Goal: Task Accomplishment & Management: Complete application form

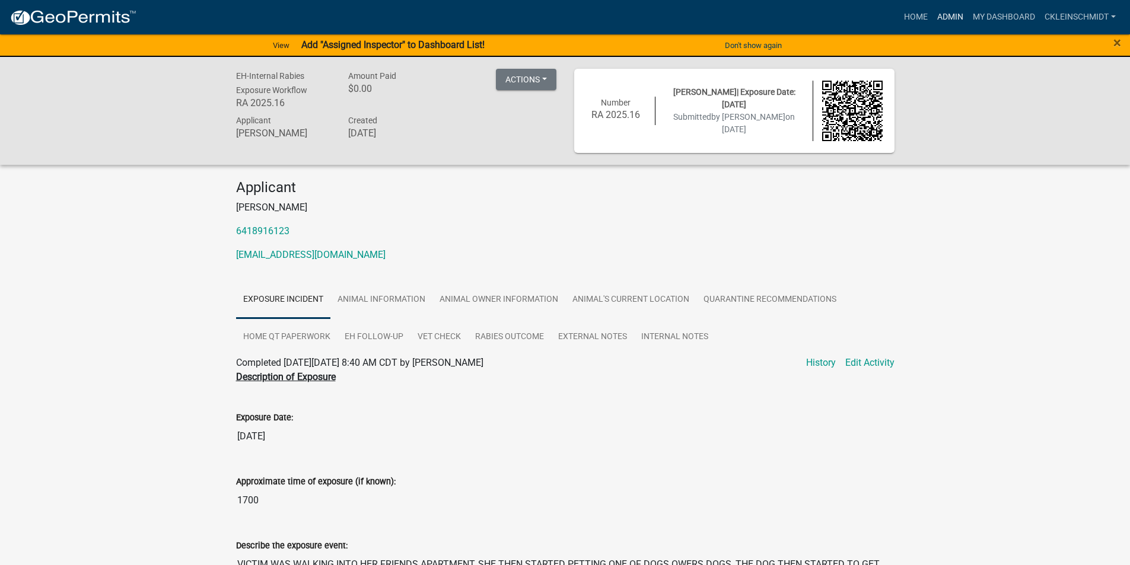
click at [934, 21] on link "Admin" at bounding box center [950, 17] width 36 height 23
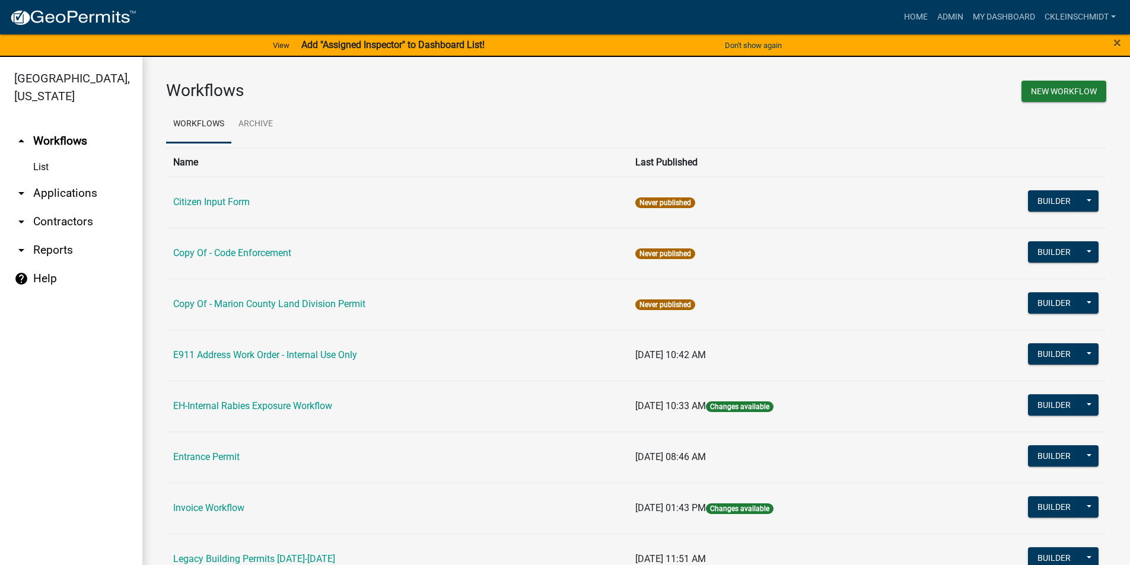
click at [56, 187] on link "arrow_drop_down Applications" at bounding box center [71, 193] width 142 height 28
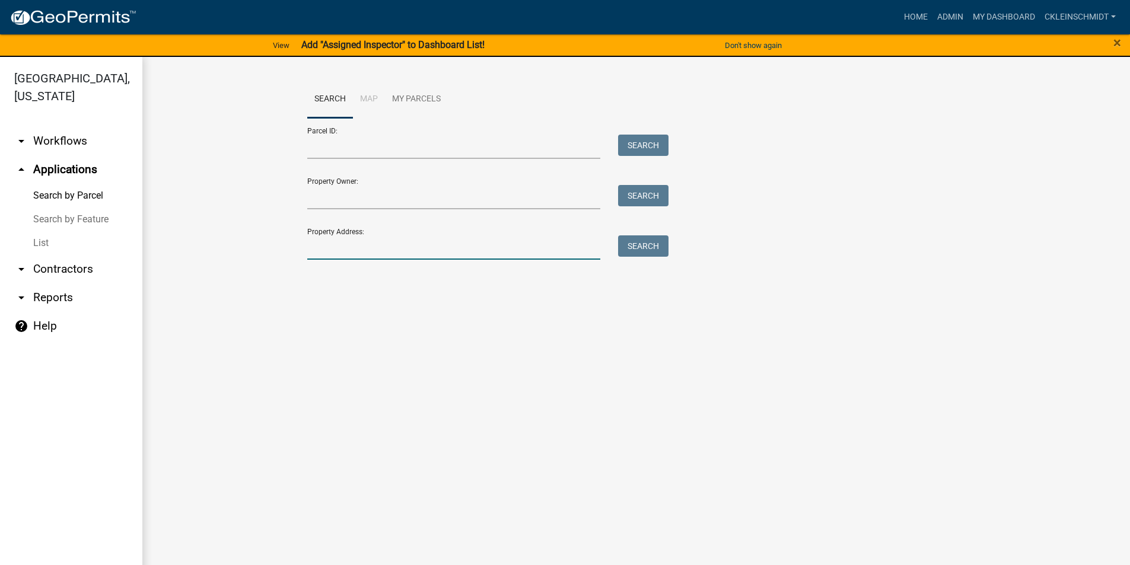
click at [337, 253] on input "Property Address:" at bounding box center [454, 247] width 294 height 24
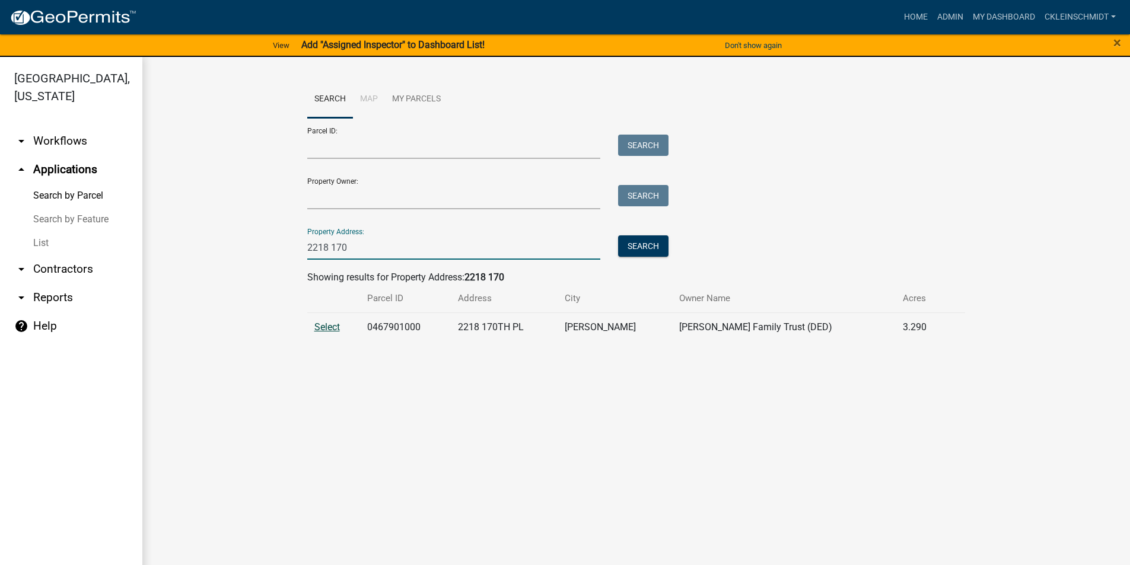
type input "2218 170"
click at [322, 325] on span "Select" at bounding box center [327, 326] width 26 height 11
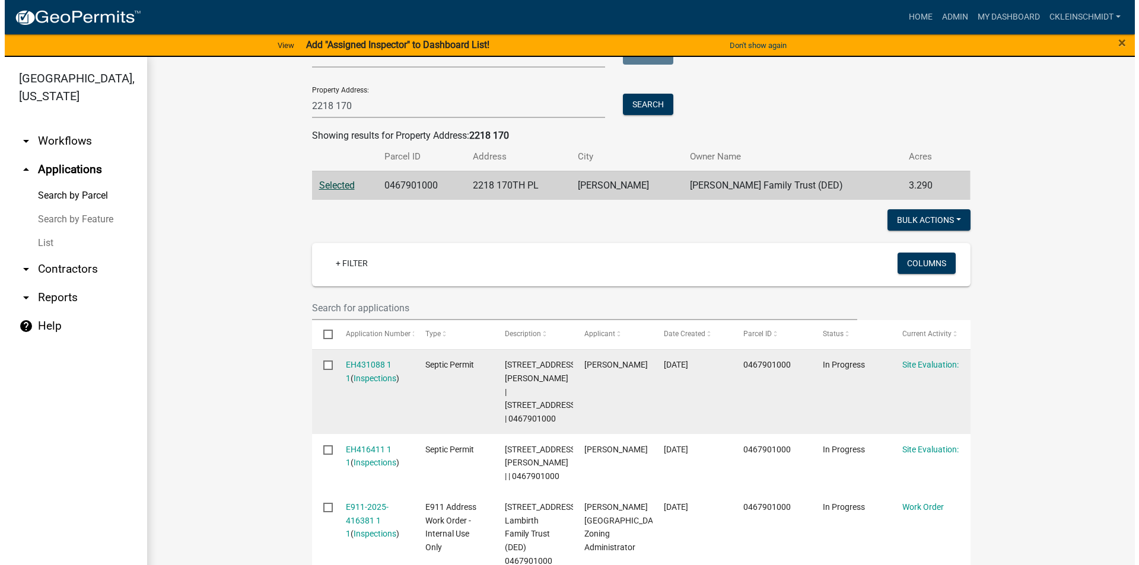
scroll to position [237, 0]
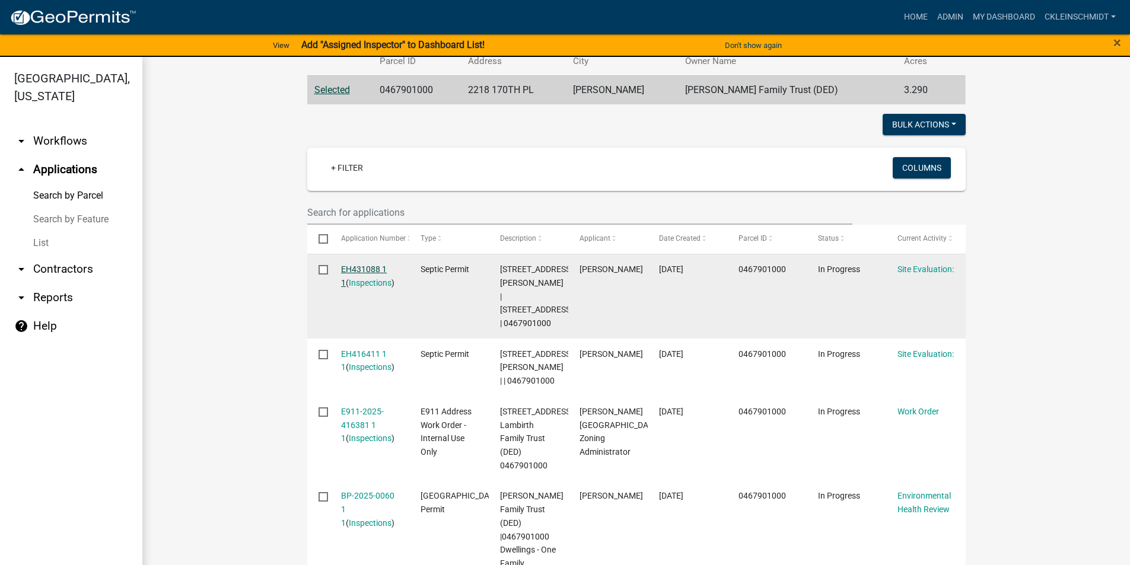
click at [365, 265] on link "EH431088 1 1" at bounding box center [364, 275] width 46 height 23
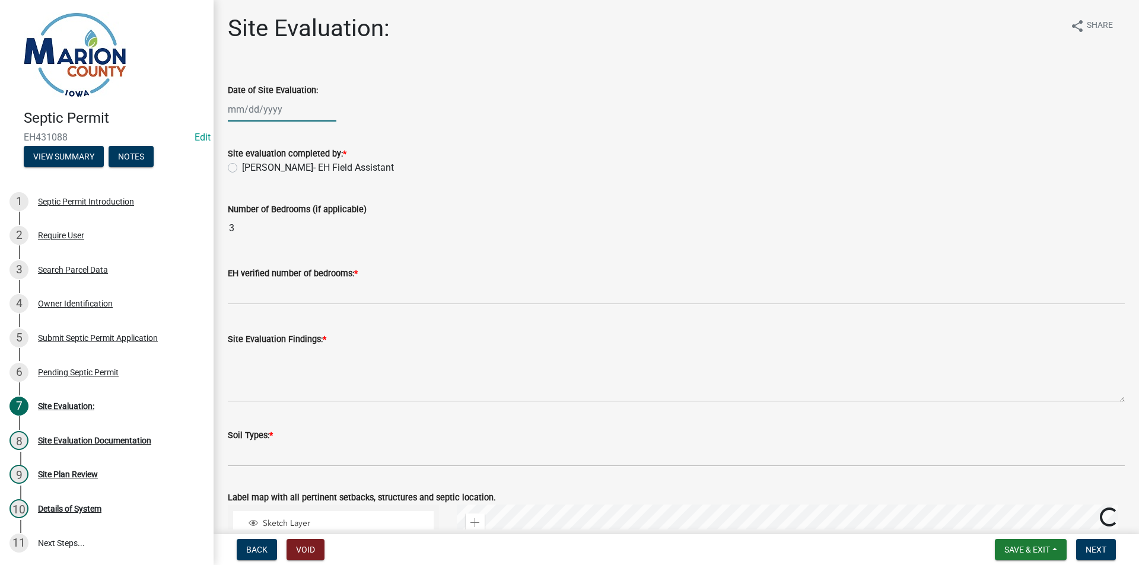
click at [308, 107] on div at bounding box center [282, 109] width 109 height 24
select select "8"
select select "2025"
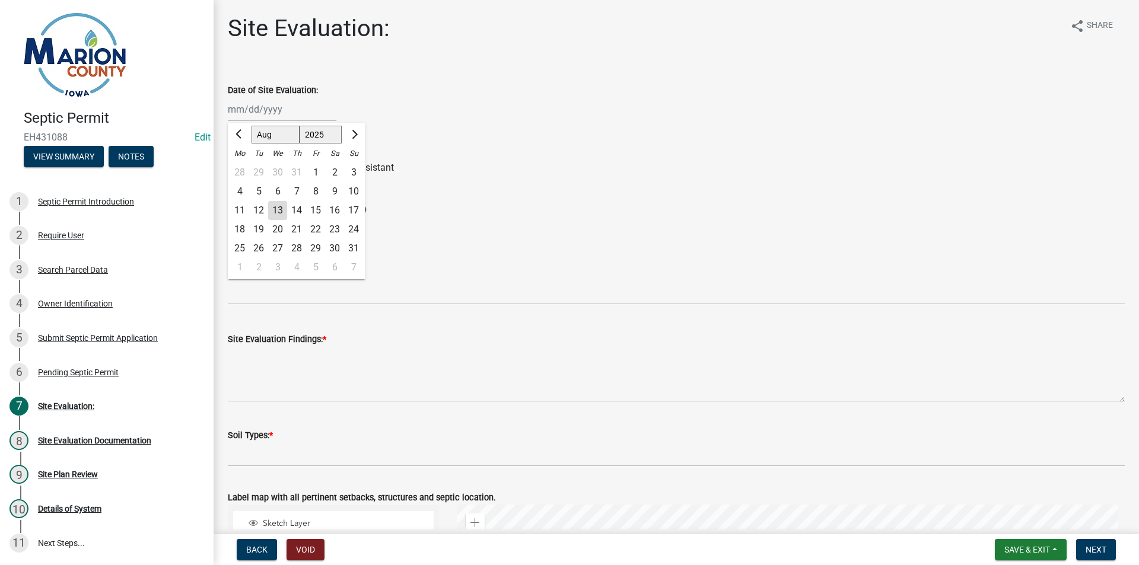
click at [278, 212] on div "13" at bounding box center [277, 210] width 19 height 19
type input "[DATE]"
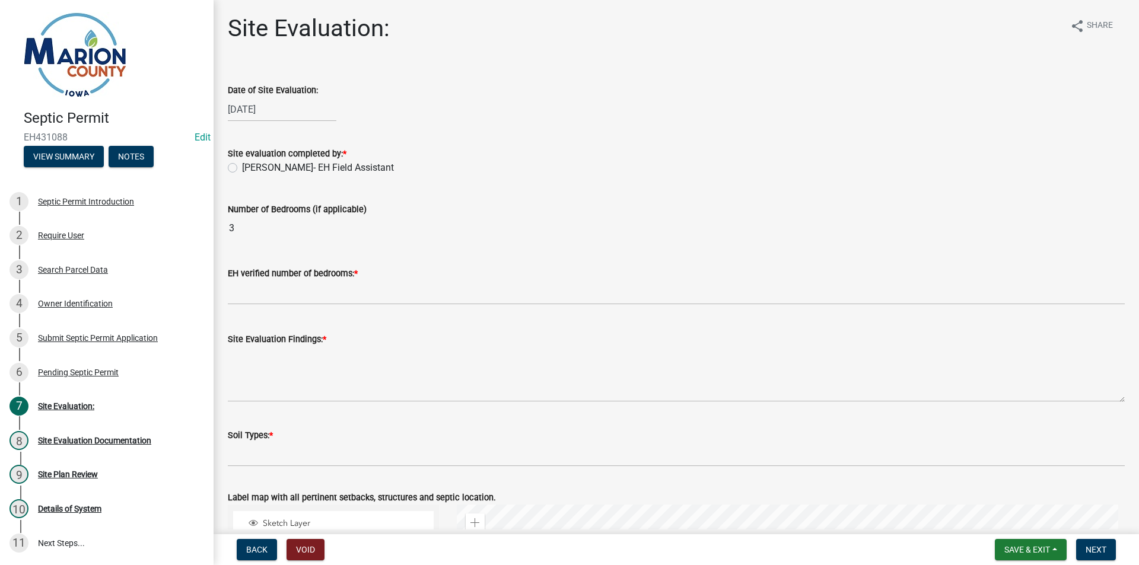
drag, startPoint x: 265, startPoint y: 181, endPoint x: 269, endPoint y: 166, distance: 15.4
click at [264, 176] on wm-data-entity-input "Site evaluation completed by: * [PERSON_NAME]- EH Field Assistant" at bounding box center [676, 158] width 897 height 53
click at [270, 165] on label "[PERSON_NAME]- EH Field Assistant" at bounding box center [318, 168] width 152 height 14
click at [250, 165] on input "[PERSON_NAME]- EH Field Assistant" at bounding box center [246, 165] width 8 height 8
radio input "true"
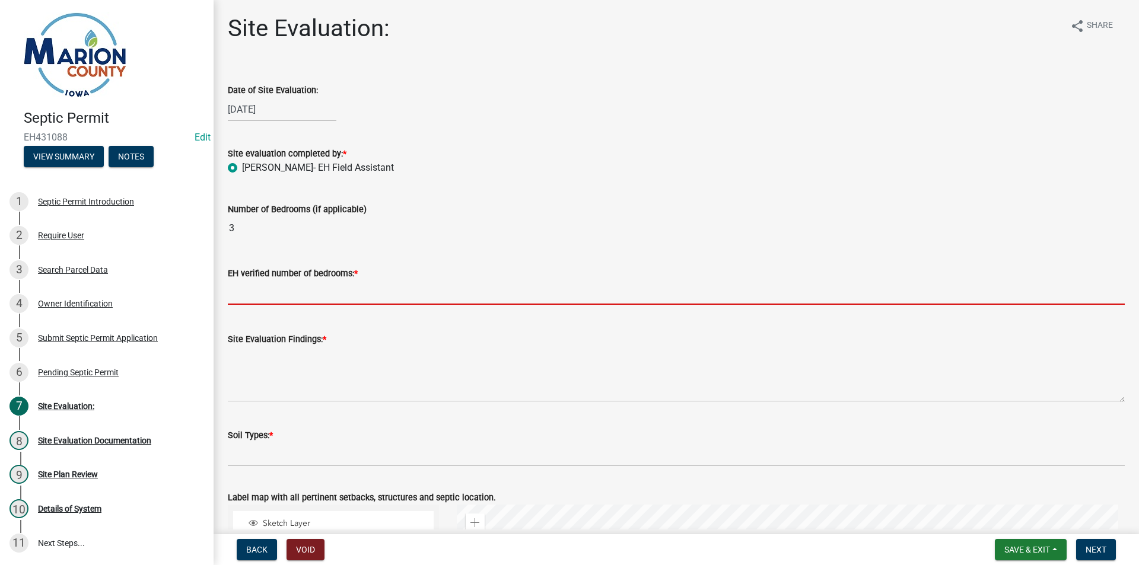
click at [240, 299] on input "text" at bounding box center [676, 293] width 897 height 24
type input "3"
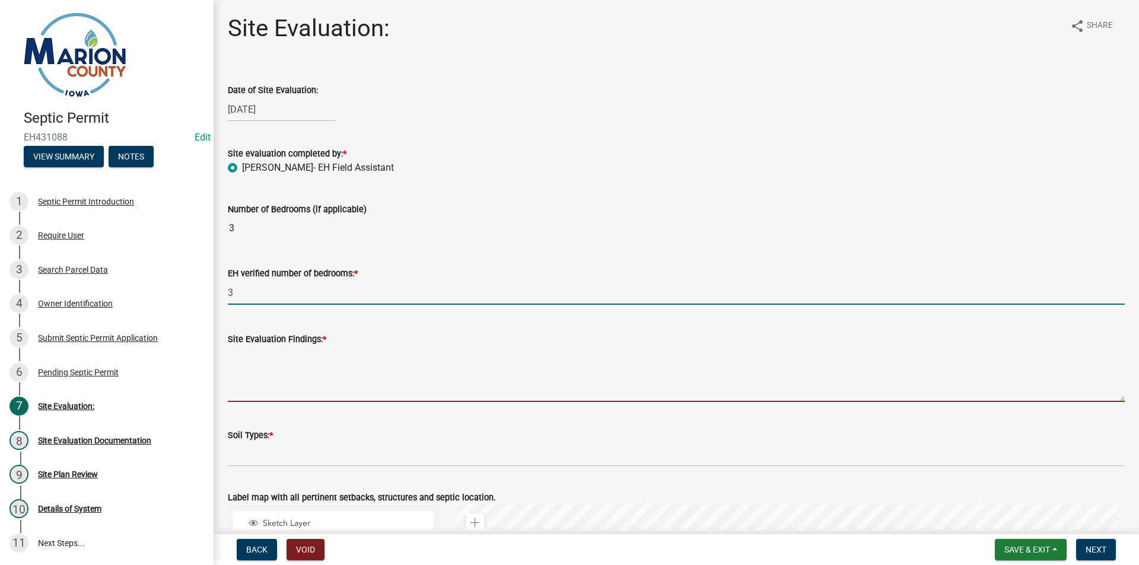
click at [264, 393] on textarea "Site Evaluation Findings: *" at bounding box center [676, 374] width 897 height 56
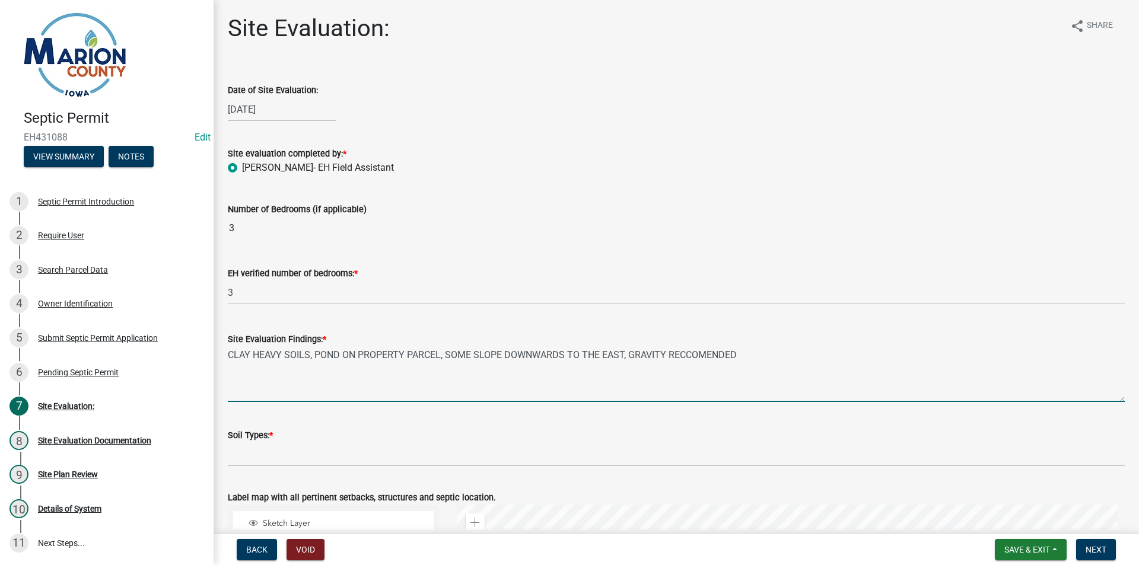
type textarea "CLAY HEAVY SOILS, POND ON PROPERTY PARCEL, SOME SLOPE DOWNWARDS TO THE EAST, GR…"
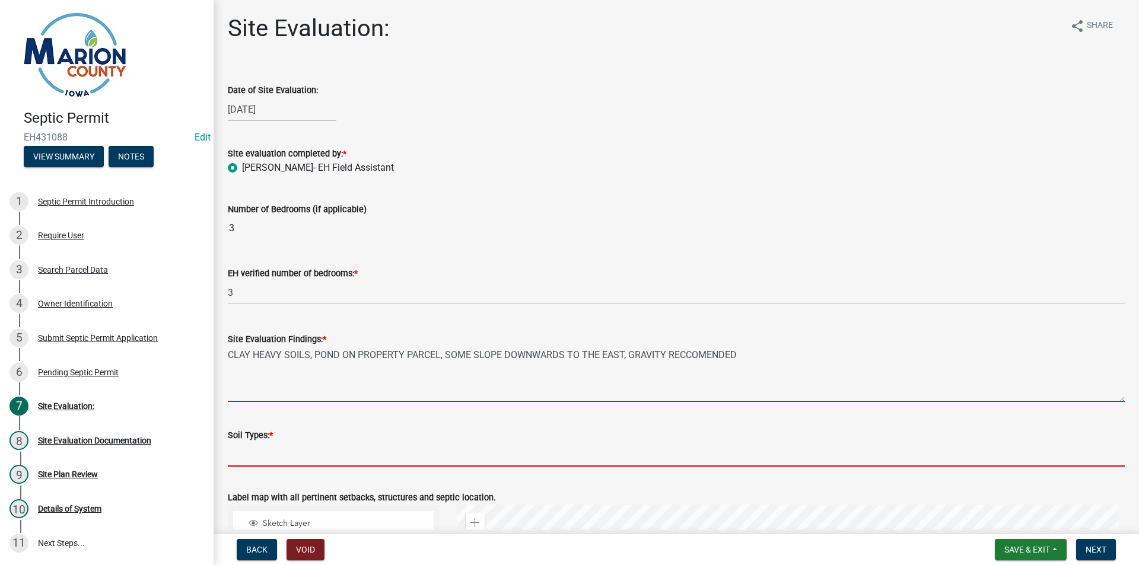
click at [248, 454] on input "Soil Types: *" at bounding box center [676, 454] width 897 height 24
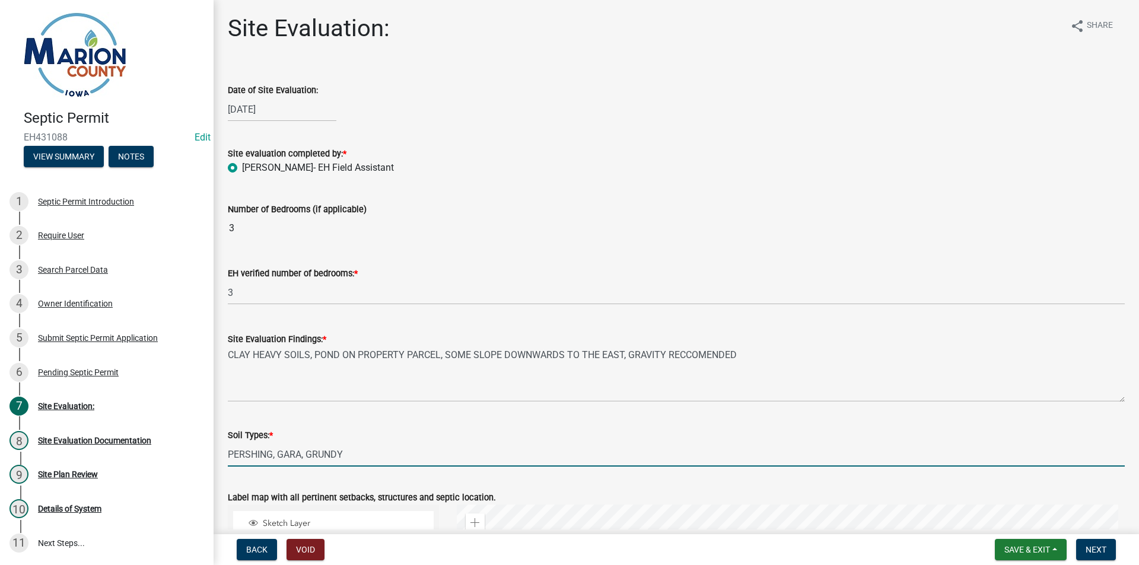
scroll to position [297, 0]
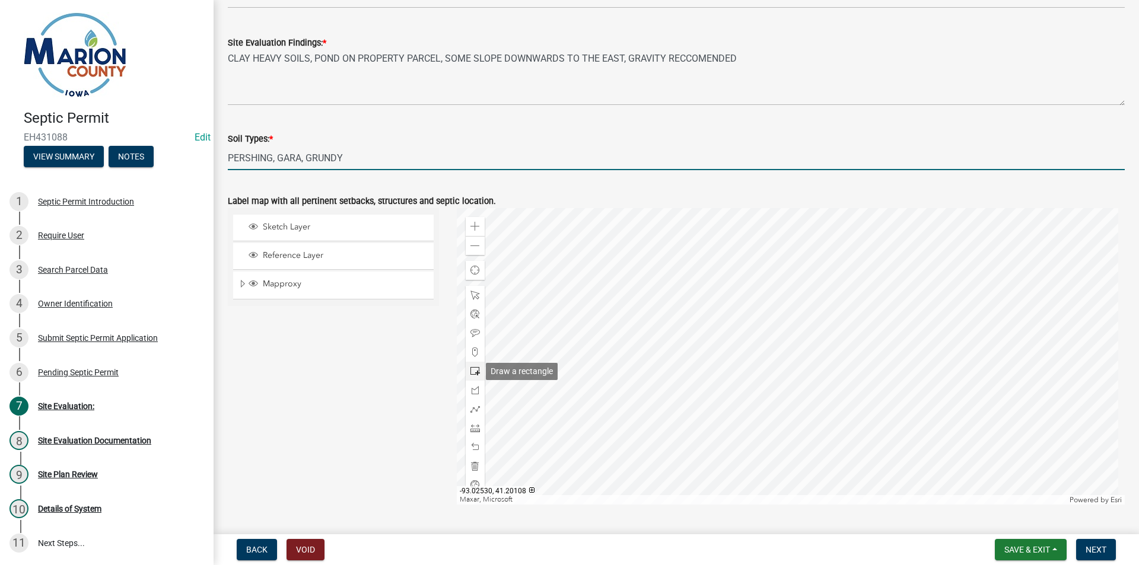
type input "PERSHING, GARA, GRUNDY"
click at [470, 370] on span at bounding box center [474, 370] width 9 height 9
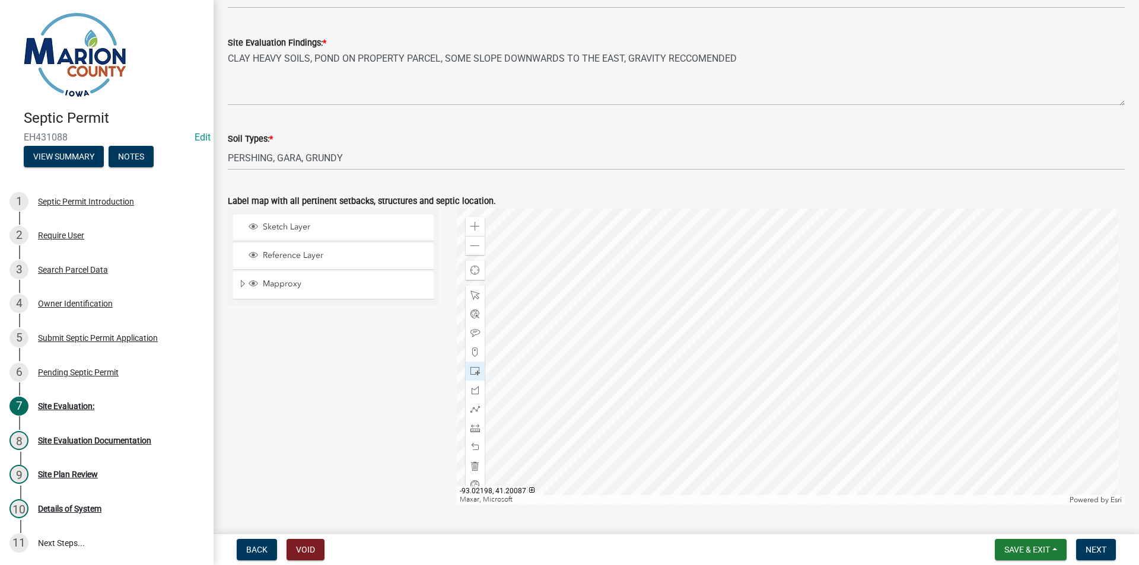
click at [817, 406] on div at bounding box center [791, 356] width 668 height 297
click at [473, 337] on span at bounding box center [474, 333] width 9 height 9
click at [772, 387] on div at bounding box center [791, 356] width 668 height 297
click at [1111, 554] on button "Next" at bounding box center [1096, 549] width 40 height 21
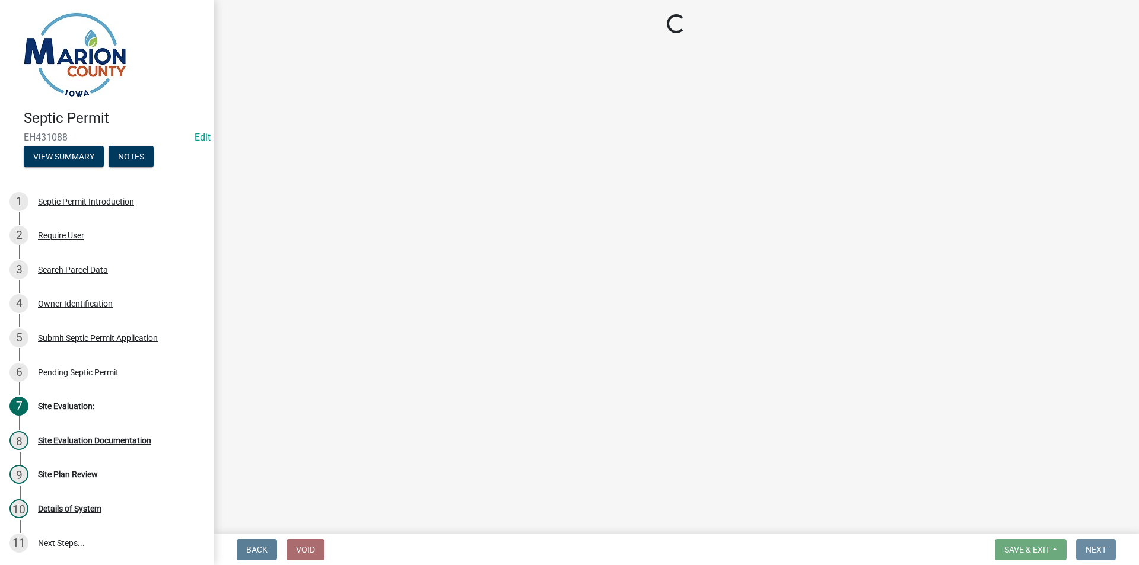
scroll to position [0, 0]
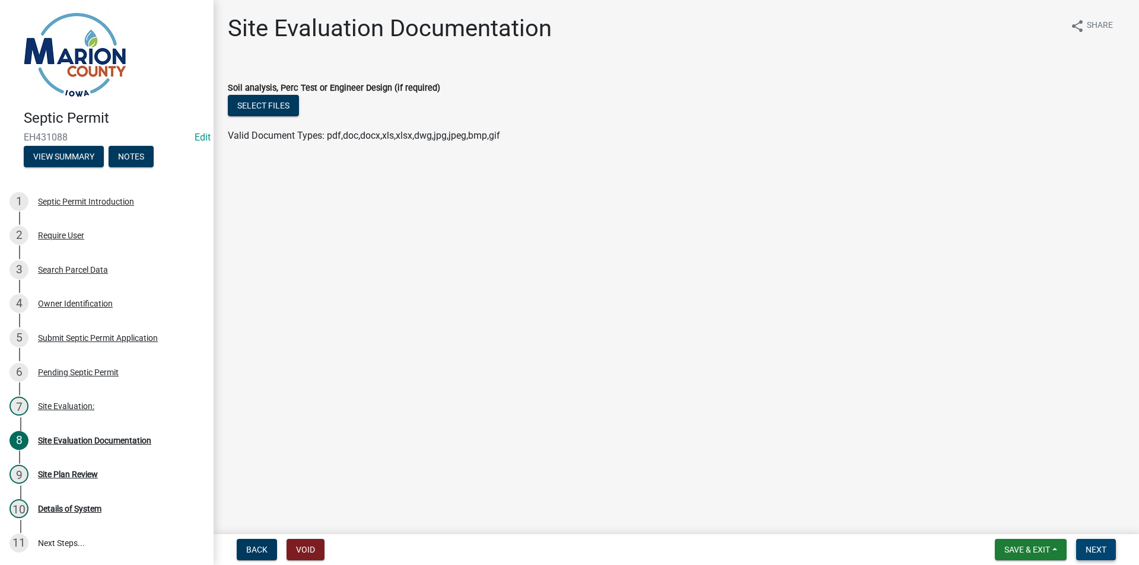
click at [1100, 557] on button "Next" at bounding box center [1096, 549] width 40 height 21
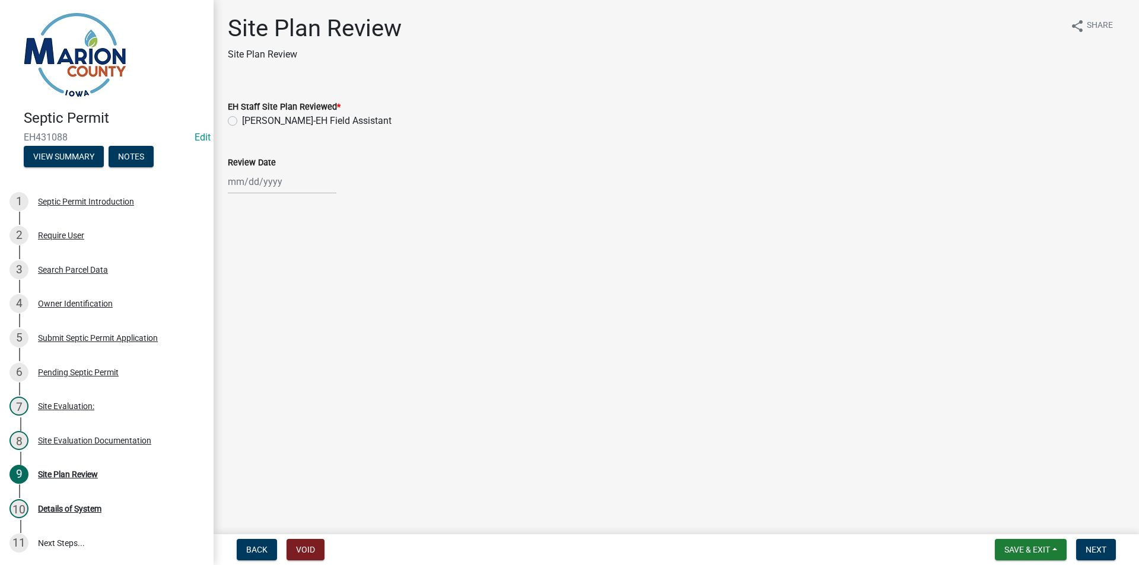
click at [317, 125] on label "[PERSON_NAME]-EH Field Assistant" at bounding box center [316, 121] width 149 height 14
click at [250, 122] on input "[PERSON_NAME]-EH Field Assistant" at bounding box center [246, 118] width 8 height 8
radio input "true"
click at [254, 190] on div at bounding box center [282, 182] width 109 height 24
select select "8"
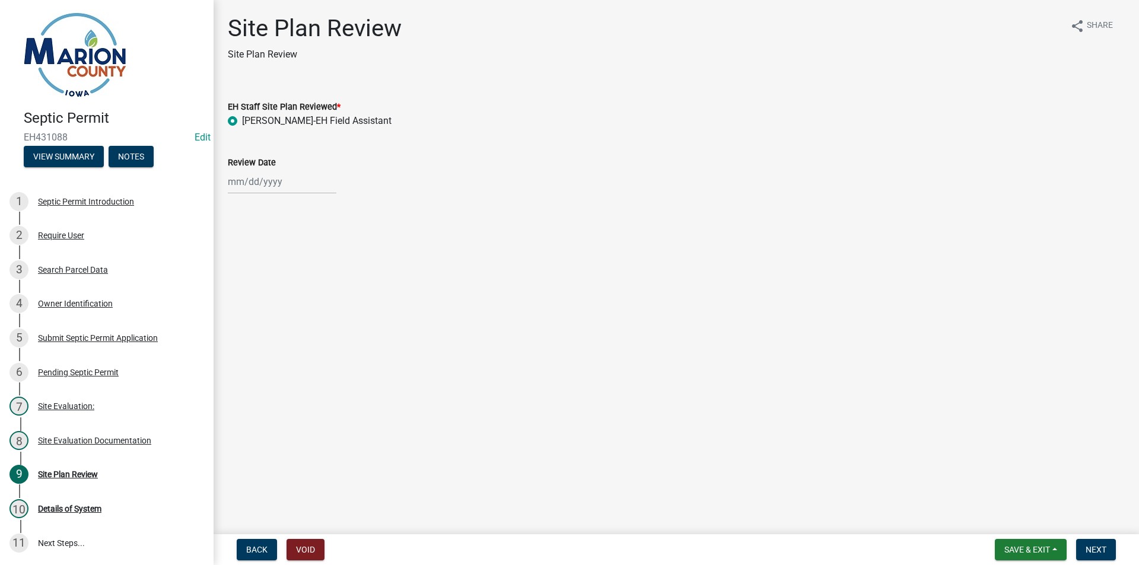
select select "2025"
click at [282, 281] on div "13" at bounding box center [277, 282] width 19 height 19
type input "[DATE]"
click at [1101, 544] on button "Next" at bounding box center [1096, 549] width 40 height 21
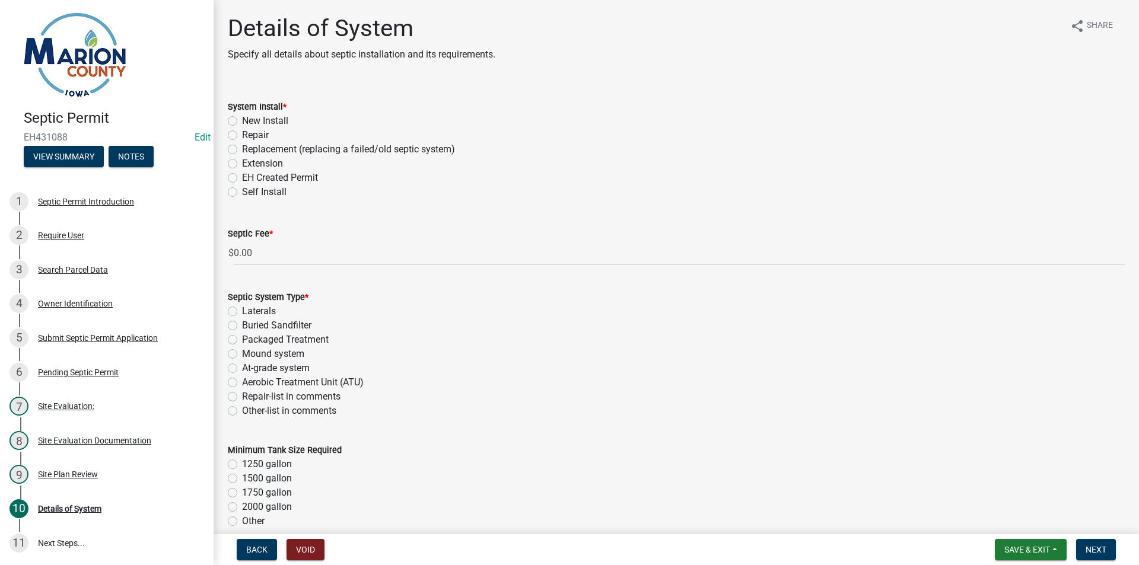
click at [277, 111] on label "System Install *" at bounding box center [257, 107] width 59 height 8
click at [276, 117] on label "New Install" at bounding box center [265, 121] width 46 height 14
click at [250, 117] on input "New Install" at bounding box center [246, 118] width 8 height 8
radio input "true"
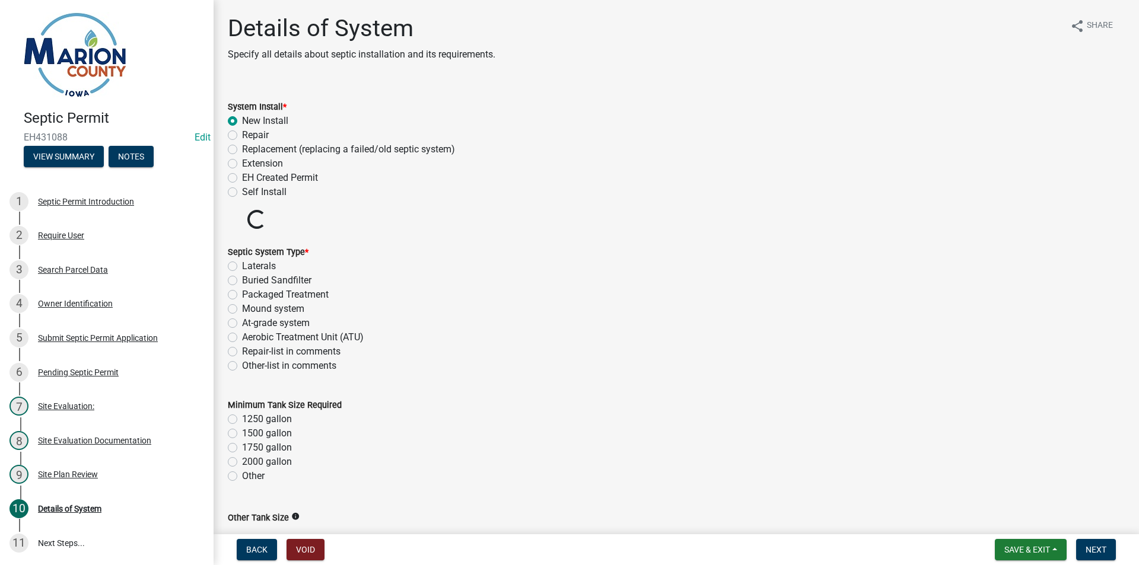
click at [299, 278] on label "Buried Sandfilter" at bounding box center [276, 280] width 69 height 14
click at [250, 278] on input "Buried Sandfilter" at bounding box center [246, 277] width 8 height 8
radio input "true"
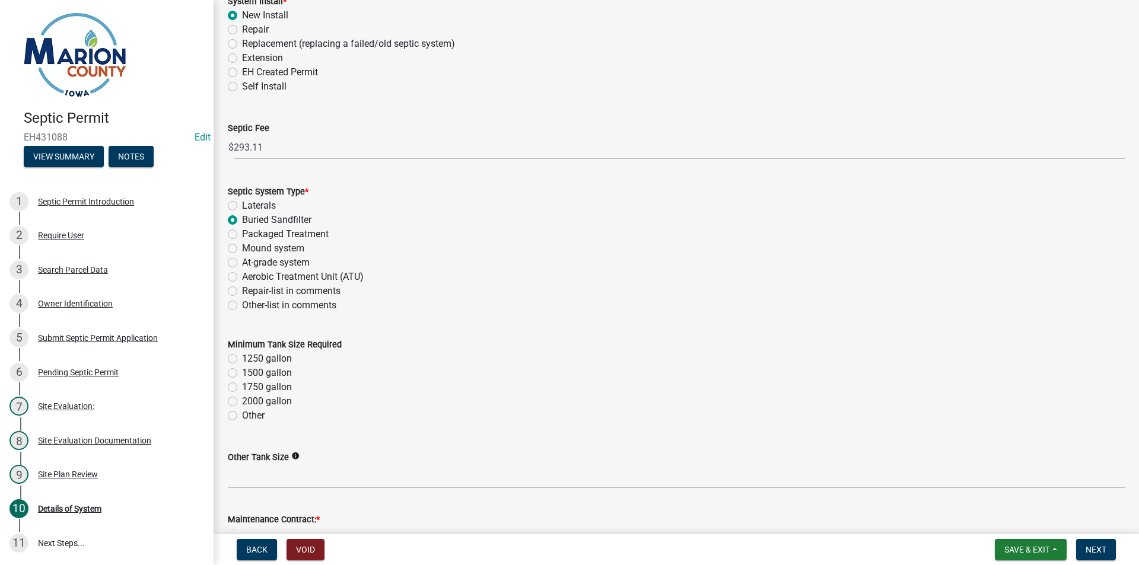
scroll to position [237, 0]
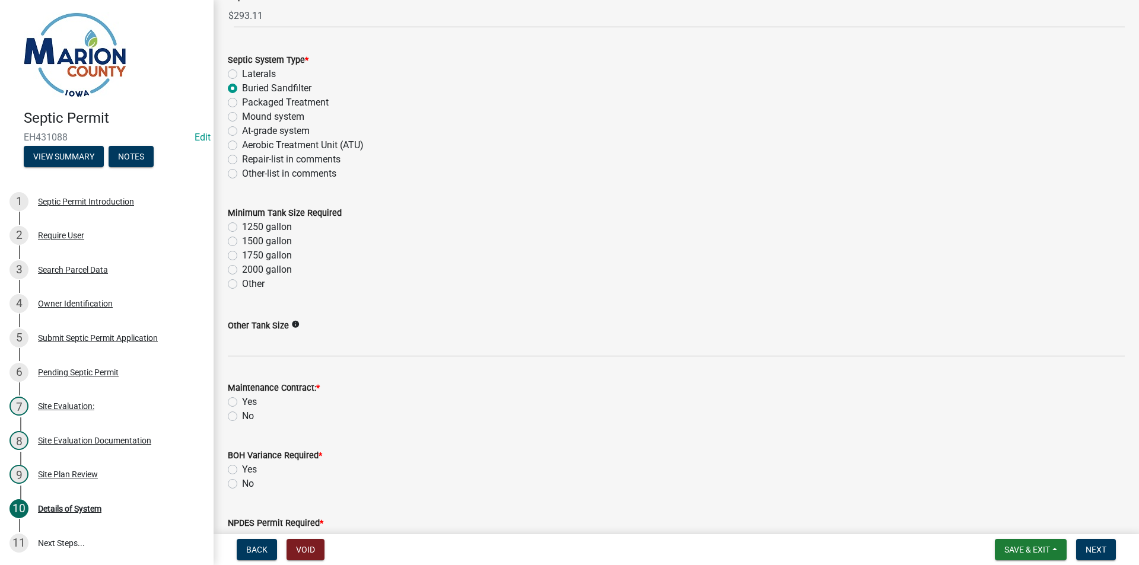
drag, startPoint x: 253, startPoint y: 222, endPoint x: 287, endPoint y: 250, distance: 43.8
click at [254, 222] on label "1250 gallon" at bounding box center [267, 227] width 50 height 14
click at [250, 222] on input "1250 gallon" at bounding box center [246, 224] width 8 height 8
radio input "true"
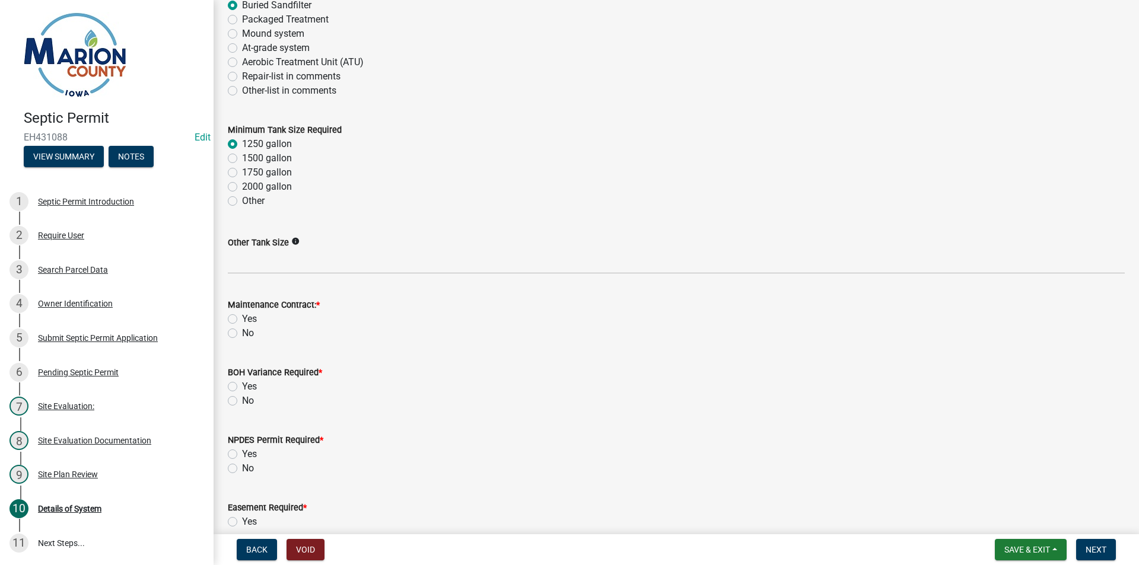
scroll to position [415, 0]
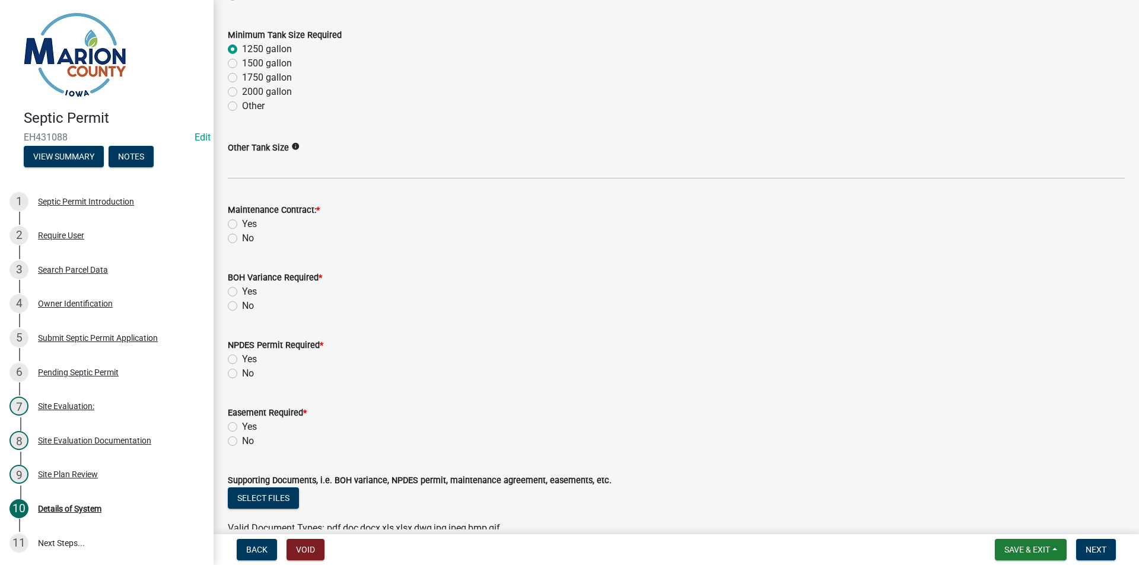
click at [242, 237] on label "No" at bounding box center [248, 238] width 12 height 14
click at [242, 237] on input "No" at bounding box center [246, 235] width 8 height 8
radio input "true"
click at [242, 310] on label "No" at bounding box center [248, 306] width 12 height 14
click at [242, 307] on input "No" at bounding box center [246, 303] width 8 height 8
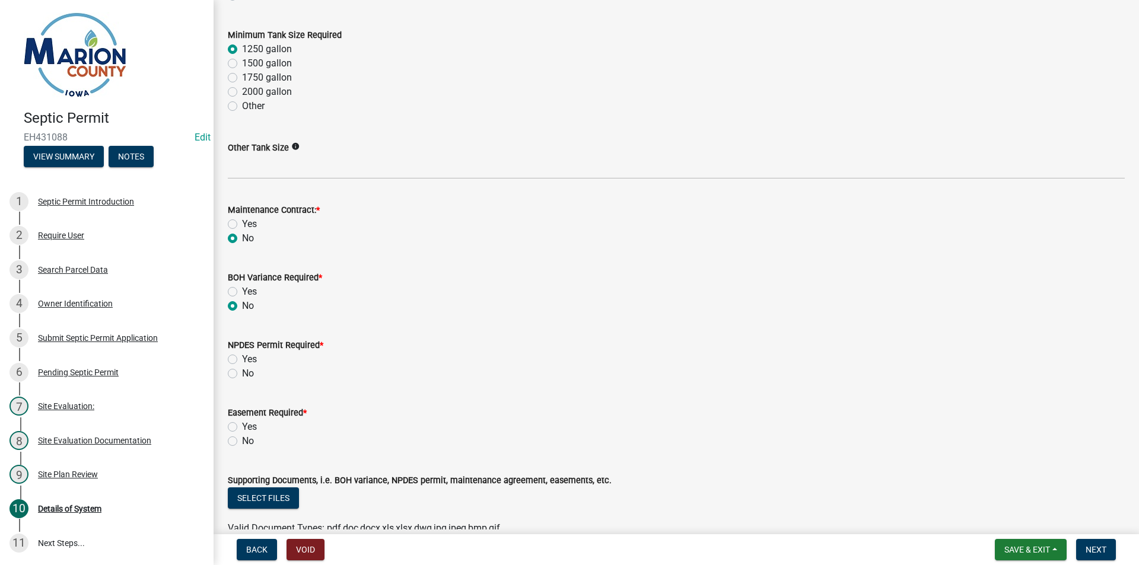
radio input "true"
click at [242, 370] on label "No" at bounding box center [248, 373] width 12 height 14
click at [242, 370] on input "No" at bounding box center [246, 370] width 8 height 8
radio input "true"
click at [242, 441] on label "No" at bounding box center [248, 441] width 12 height 14
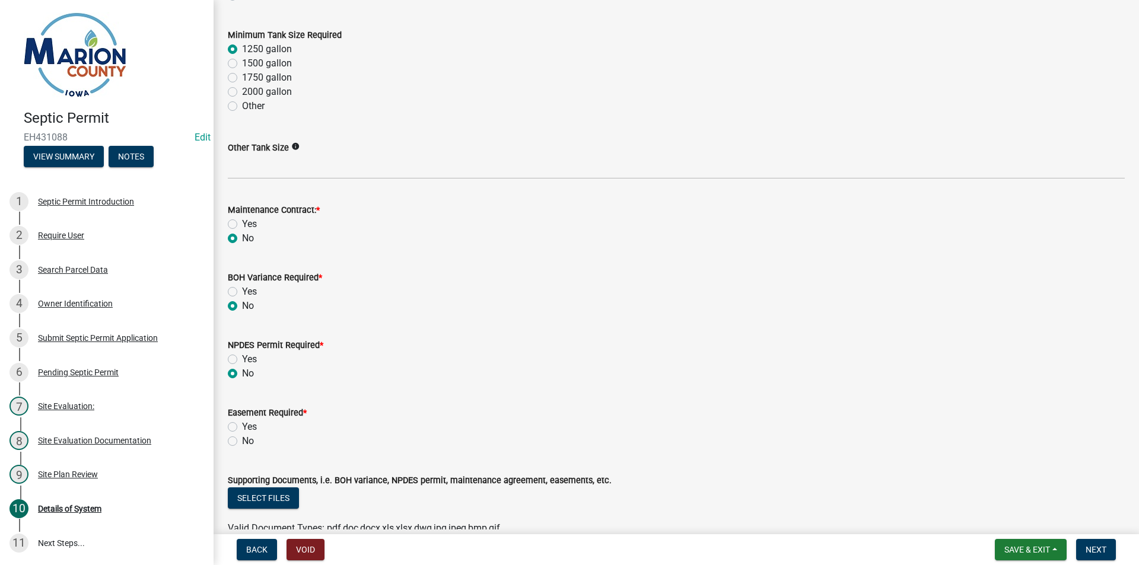
click at [242, 441] on input "No" at bounding box center [246, 438] width 8 height 8
radio input "true"
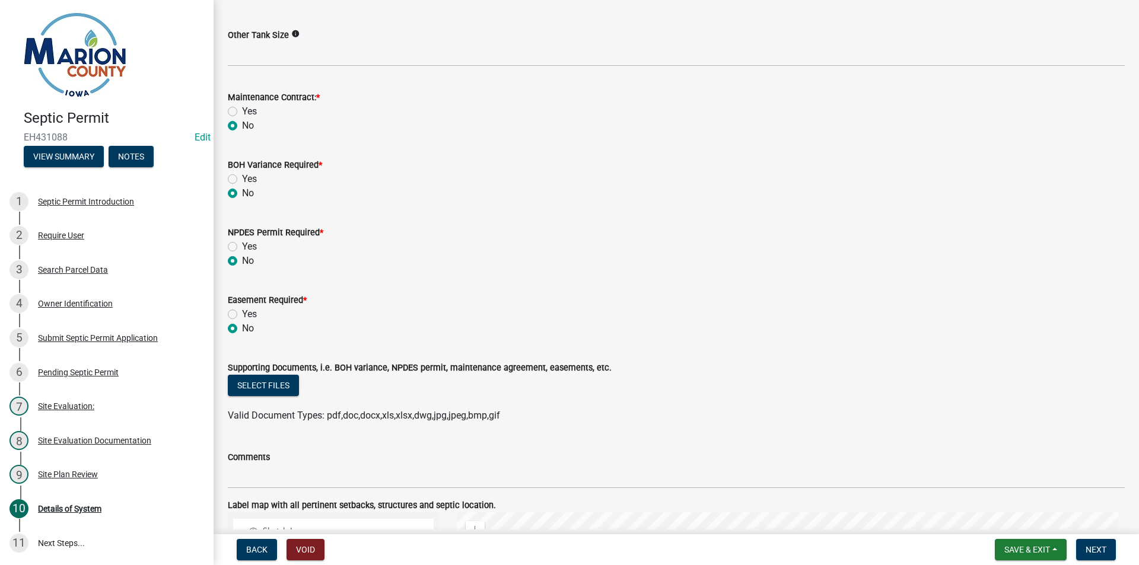
scroll to position [652, 0]
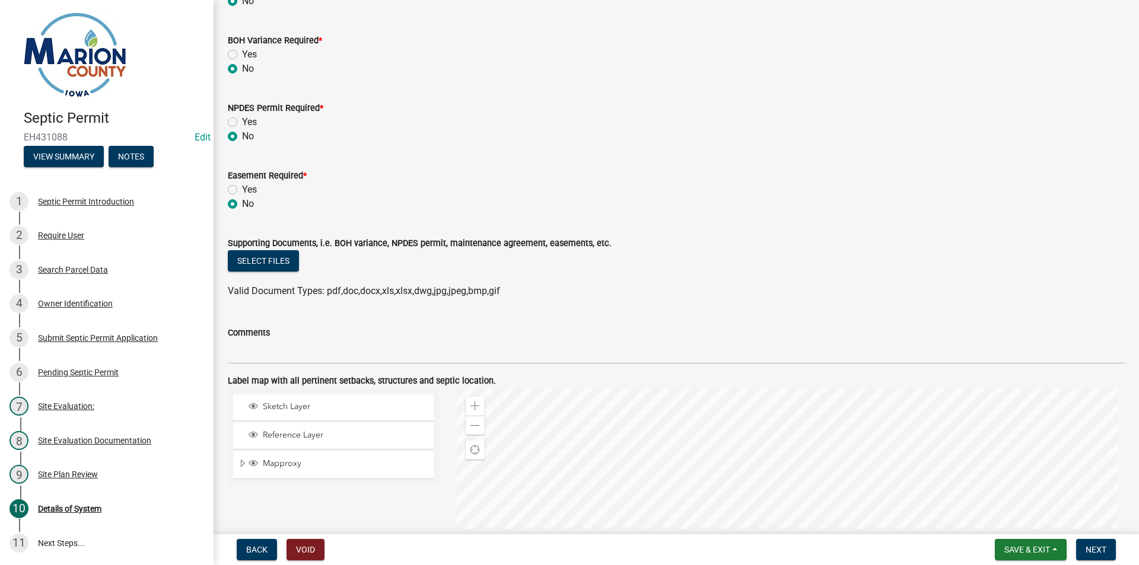
click at [327, 366] on wm-data-entity-input "Comments" at bounding box center [676, 341] width 897 height 65
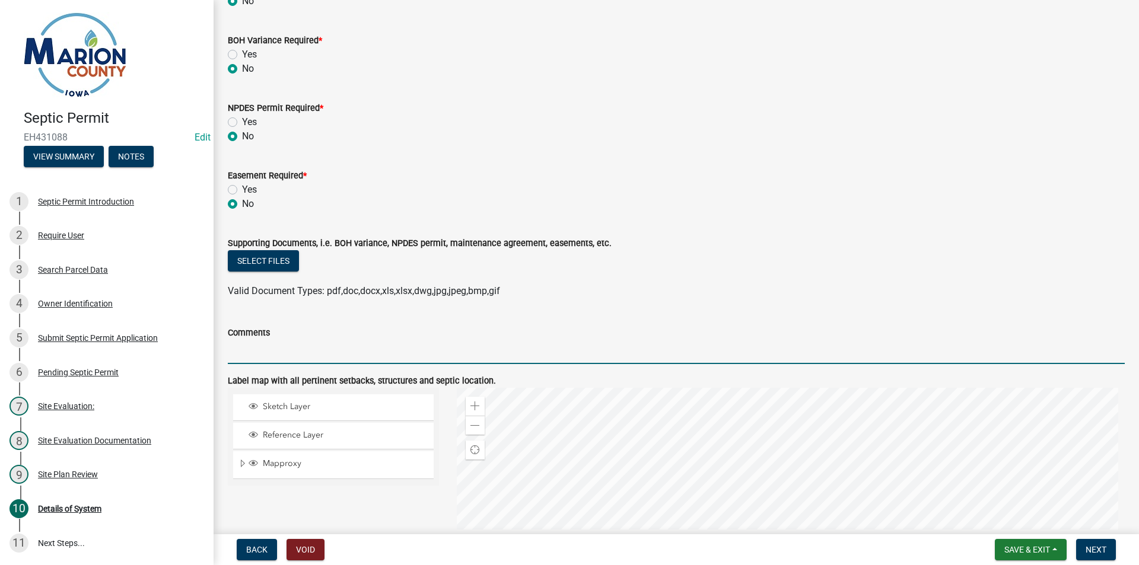
click at [327, 362] on input "Comments" at bounding box center [676, 352] width 897 height 24
type input "MAINTAIN ALL SETBACKS"
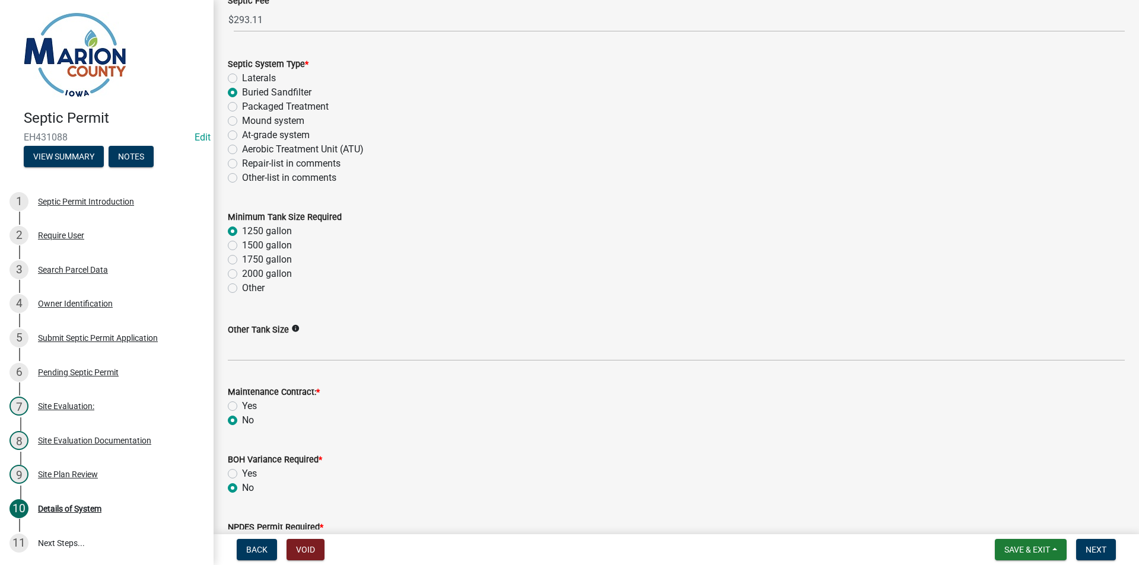
scroll to position [474, 0]
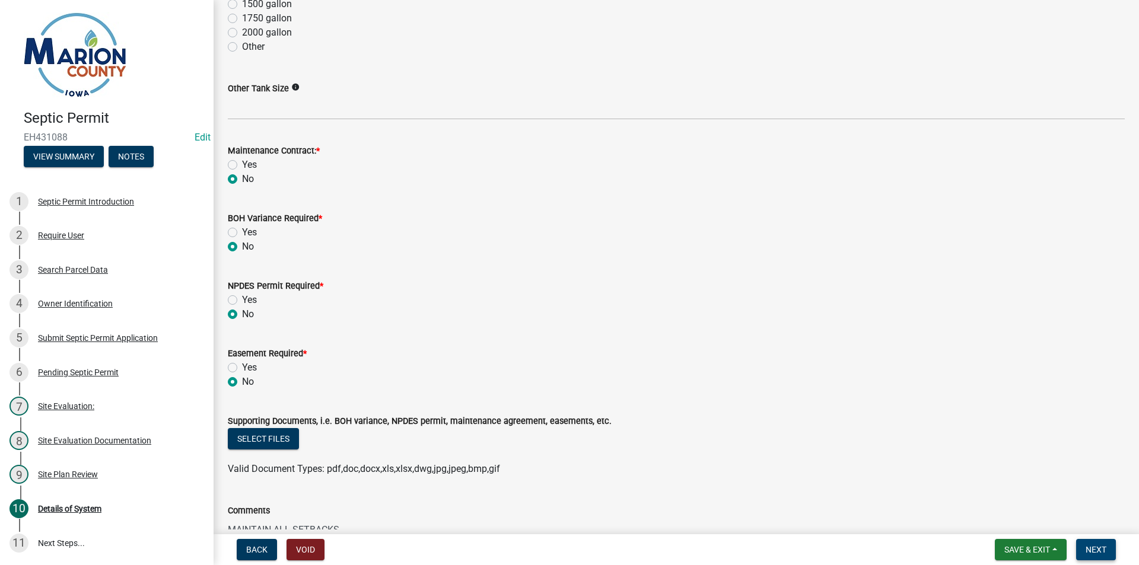
click at [1098, 545] on span "Next" at bounding box center [1095, 549] width 21 height 9
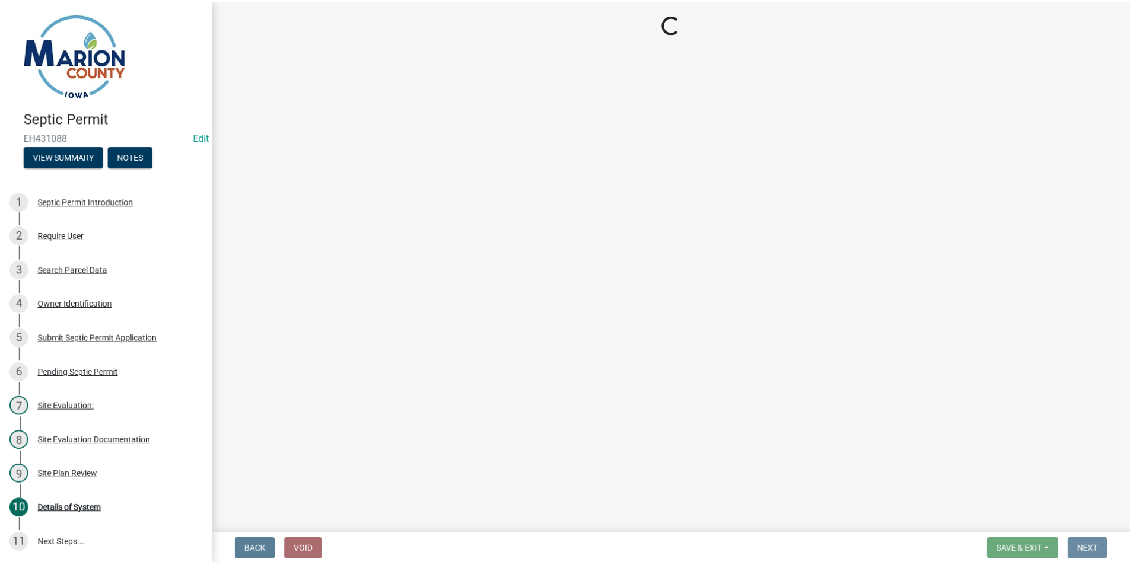
scroll to position [0, 0]
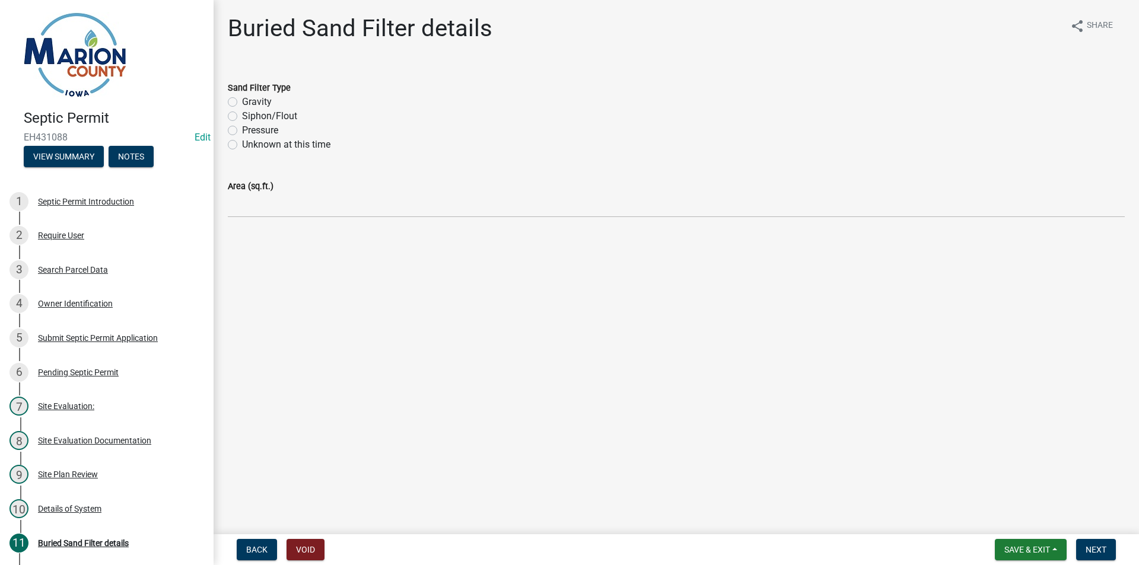
click at [253, 97] on label "Gravity" at bounding box center [257, 102] width 30 height 14
click at [250, 97] on input "Gravity" at bounding box center [246, 99] width 8 height 8
radio input "true"
click at [283, 193] on div "Area (sq.ft.)" at bounding box center [676, 186] width 897 height 14
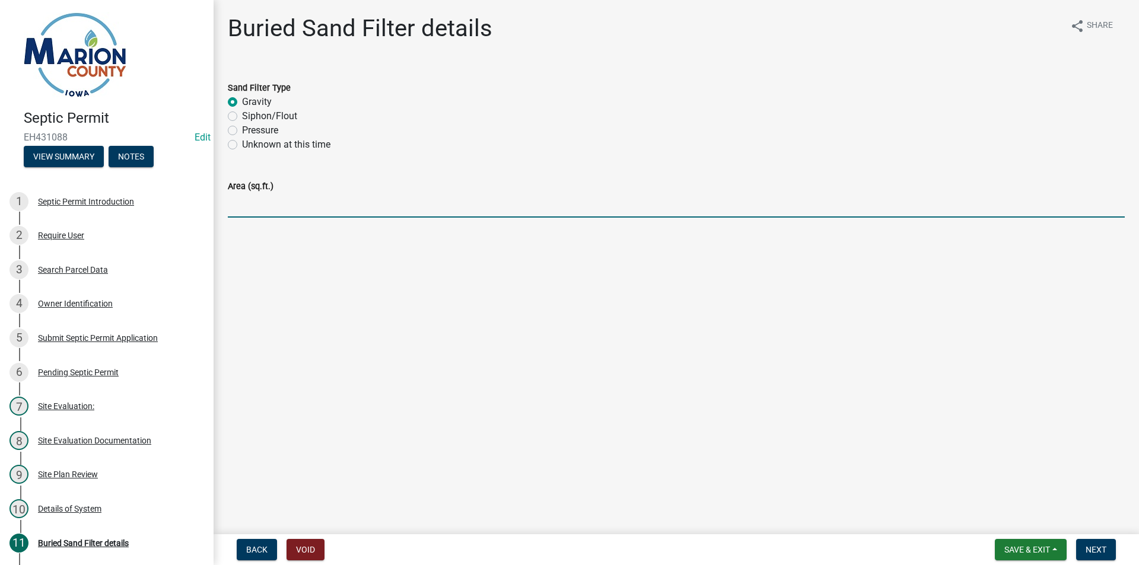
click at [299, 208] on input "Area (sq.ft.)" at bounding box center [676, 205] width 897 height 24
type input "720 sq. ft."
click at [1116, 544] on button "Next" at bounding box center [1096, 549] width 40 height 21
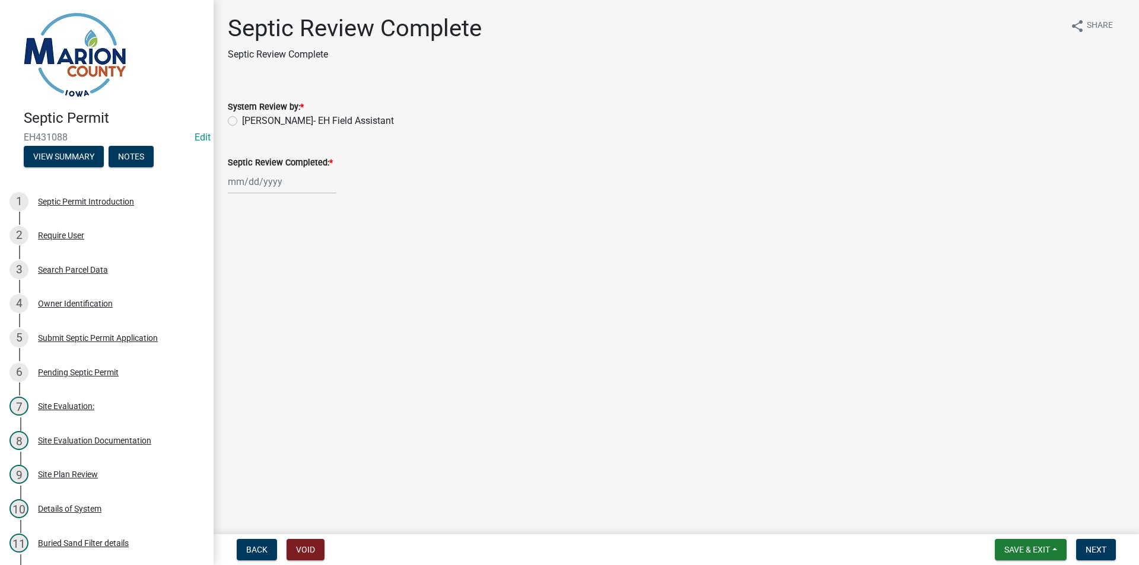
click at [337, 137] on wm-data-entity-input "System Review by: * [PERSON_NAME]- EH Field Assistant" at bounding box center [676, 111] width 897 height 53
click at [321, 123] on label "[PERSON_NAME]- EH Field Assistant" at bounding box center [318, 121] width 152 height 14
click at [250, 122] on input "[PERSON_NAME]- EH Field Assistant" at bounding box center [246, 118] width 8 height 8
radio input "true"
click at [273, 211] on div "Septic Review Complete Septic Review Complete share Share System Review by: * […" at bounding box center [676, 114] width 914 height 201
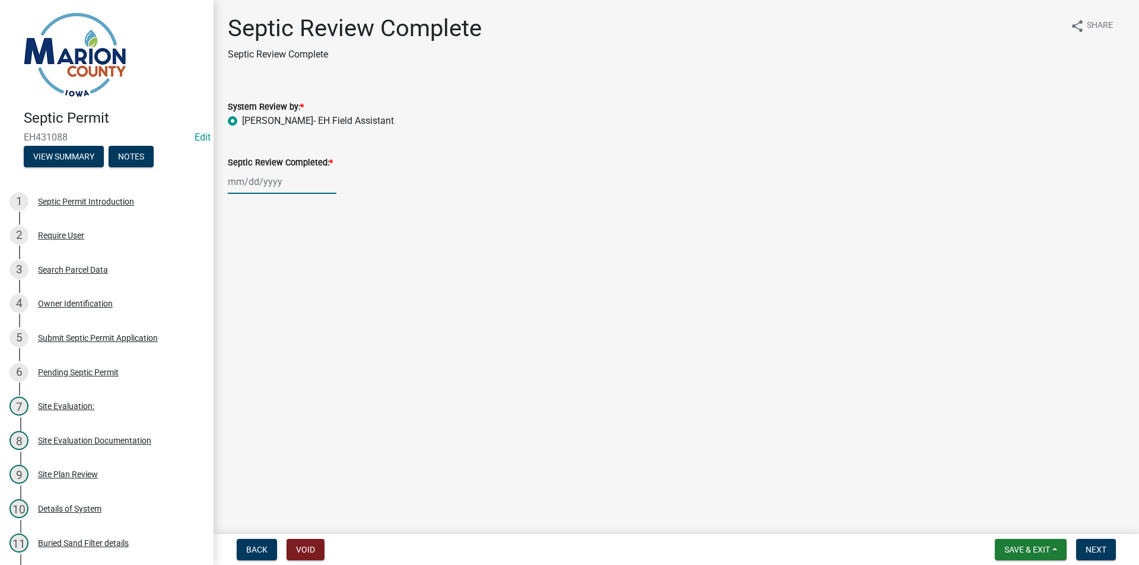
click at [279, 190] on div at bounding box center [282, 182] width 109 height 24
select select "8"
select select "2025"
click at [273, 281] on div "13" at bounding box center [277, 282] width 19 height 19
type input "[DATE]"
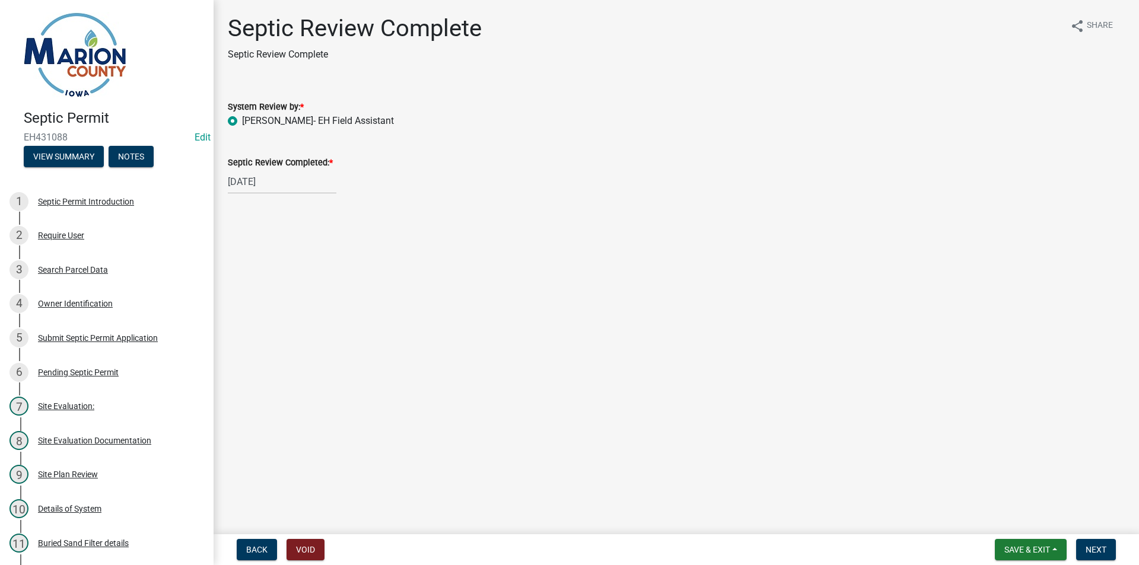
click at [1088, 538] on nav "Back Void Save & Exit Save Save & Exit Next" at bounding box center [675, 549] width 925 height 31
click at [1089, 543] on button "Next" at bounding box center [1096, 549] width 40 height 21
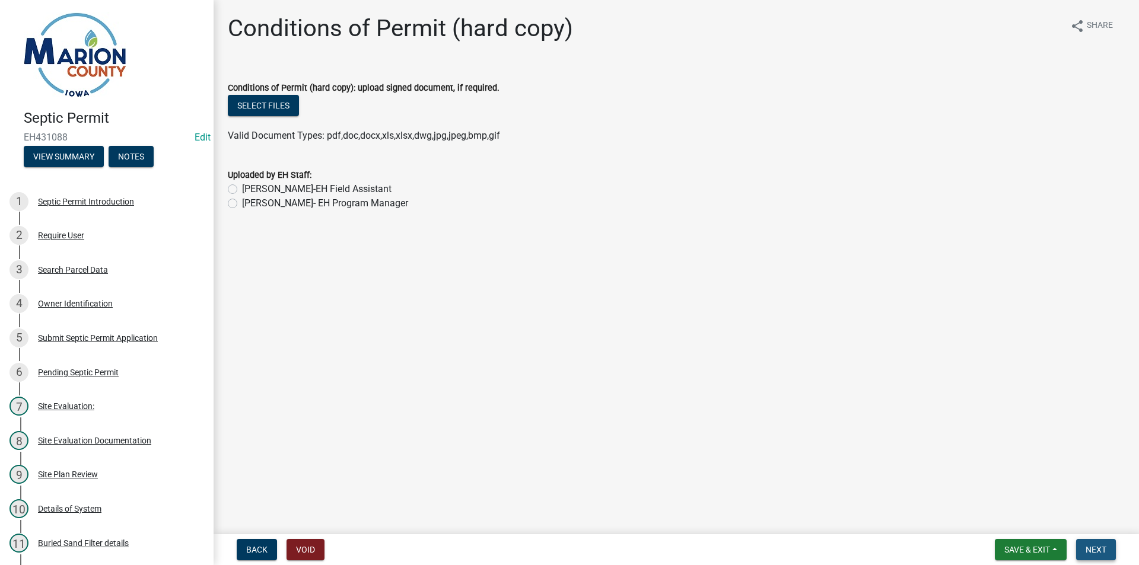
click at [1097, 547] on span "Next" at bounding box center [1095, 549] width 21 height 9
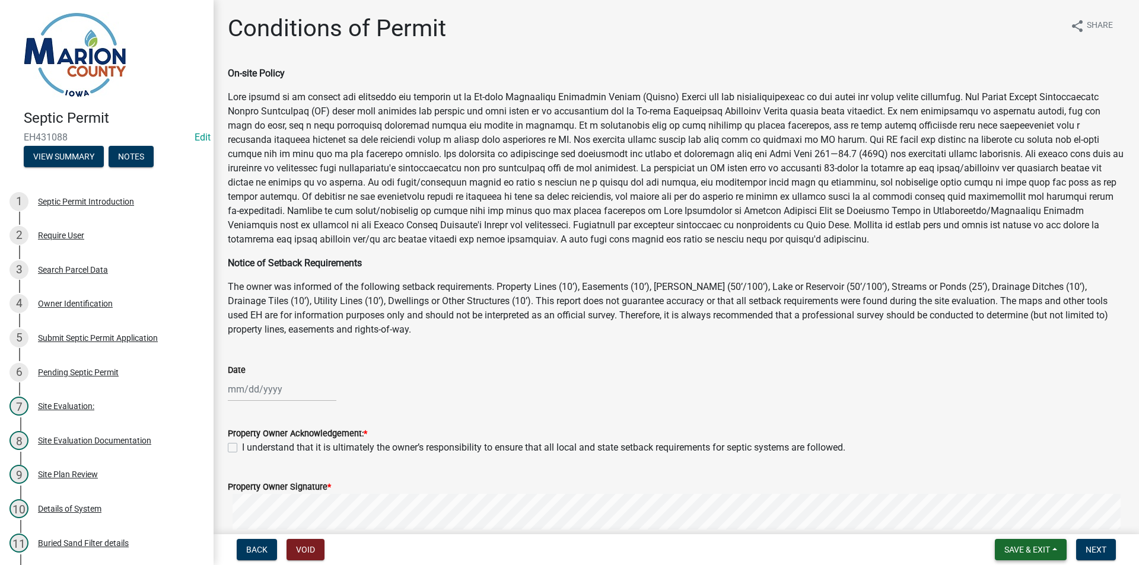
click at [1030, 547] on span "Save & Exit" at bounding box center [1027, 549] width 46 height 9
click at [1003, 514] on button "Save & Exit" at bounding box center [1018, 519] width 95 height 28
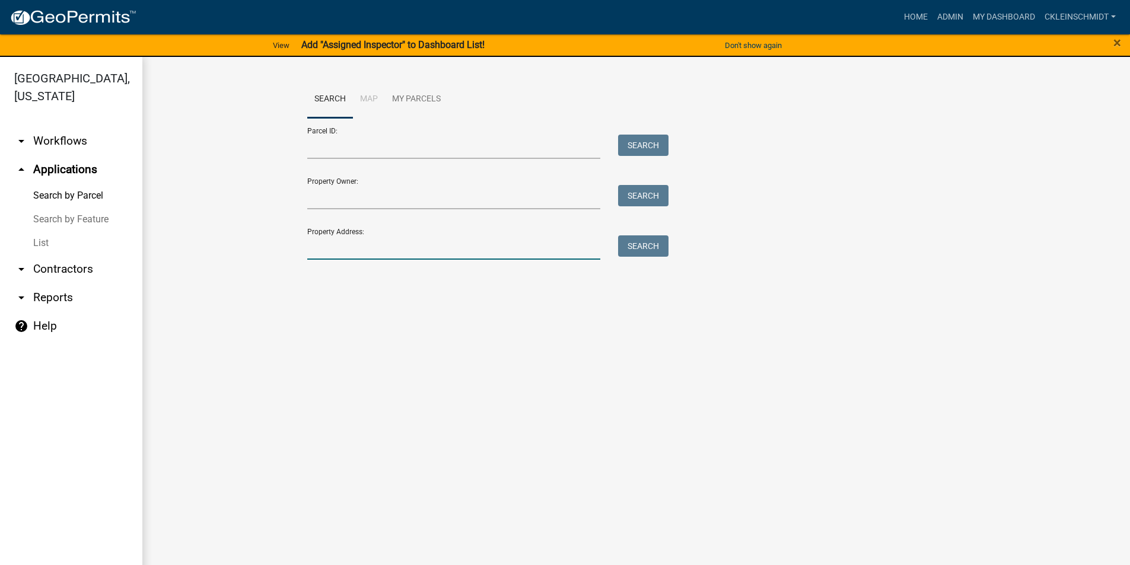
click at [353, 236] on input "Property Address:" at bounding box center [454, 247] width 294 height 24
type input "2218 170"
click at [648, 247] on button "Search" at bounding box center [643, 245] width 50 height 21
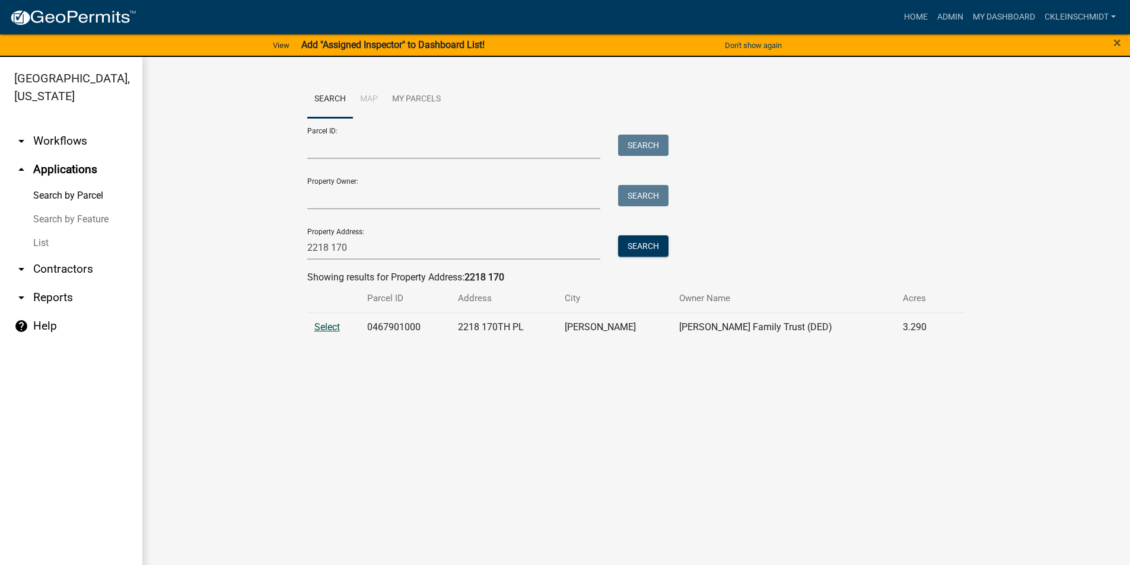
click at [325, 332] on span "Select" at bounding box center [327, 326] width 26 height 11
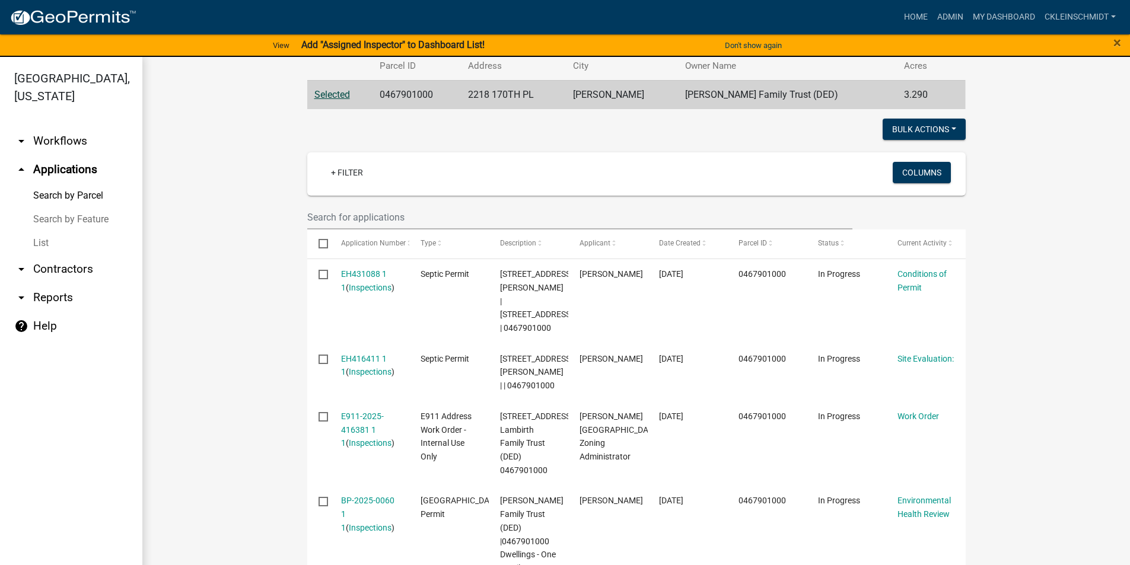
scroll to position [237, 0]
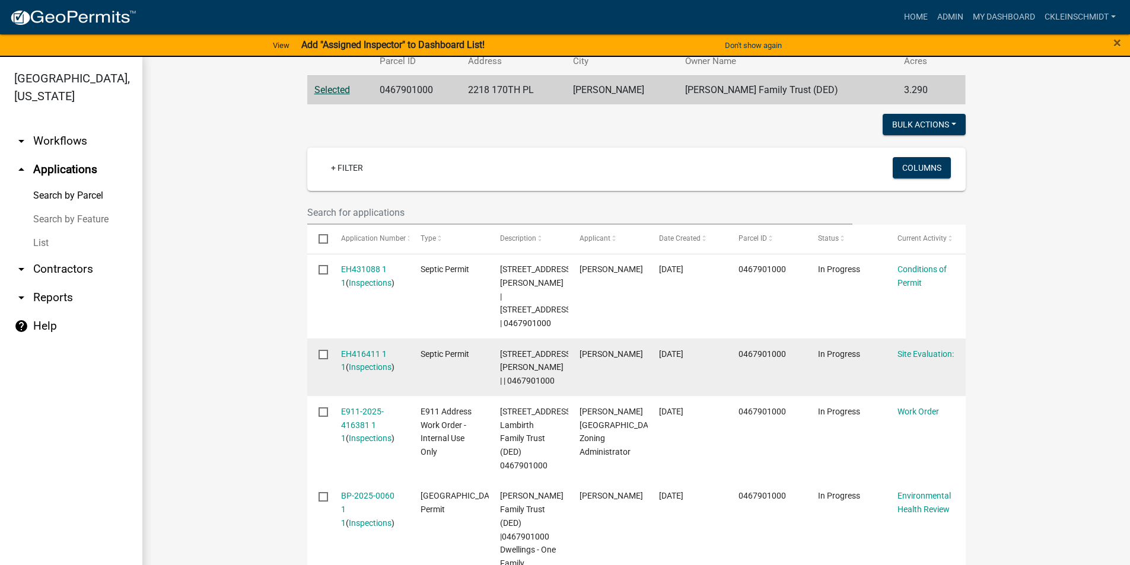
click at [362, 374] on div "EH416411 1 1 ( Inspections )" at bounding box center [369, 361] width 57 height 27
click at [377, 358] on datatable-body-cell "EH416411 1 1 ( Inspections )" at bounding box center [369, 368] width 79 height 58
click at [372, 366] on link "EH416411 1 1" at bounding box center [364, 360] width 46 height 23
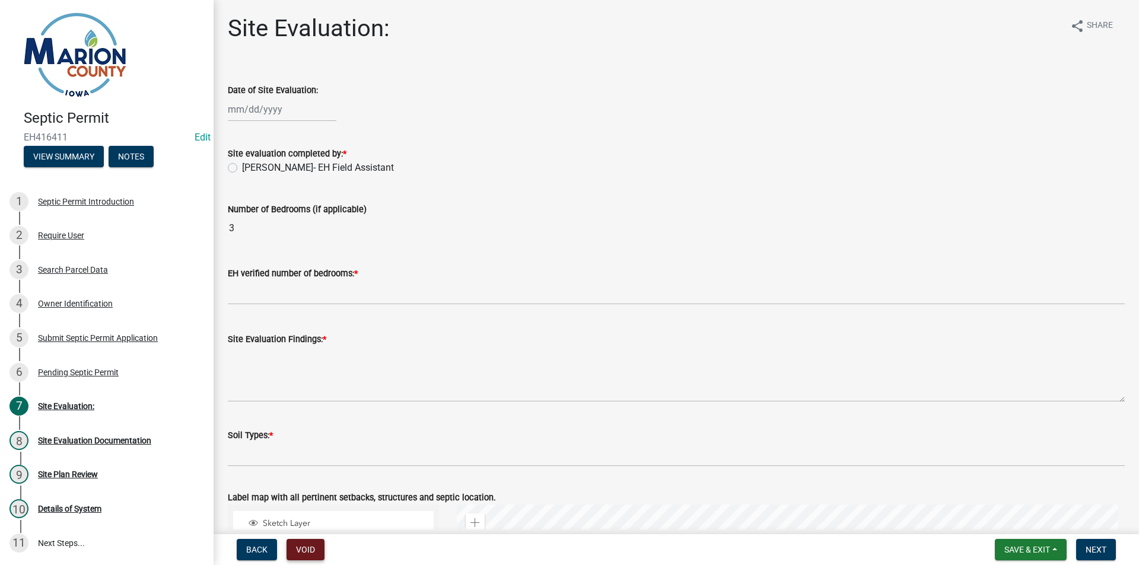
click at [302, 549] on button "Void" at bounding box center [305, 549] width 38 height 21
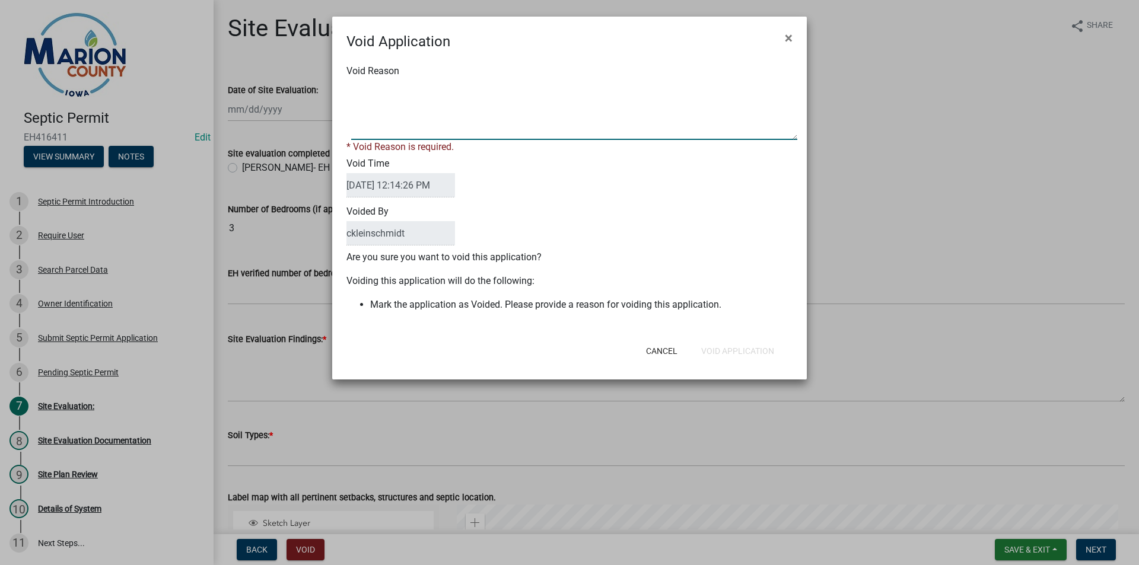
click at [506, 123] on textarea "Void Reason" at bounding box center [574, 110] width 446 height 59
type textarea "d"
type textarea "DUPLICATE OF PERMIT"
click at [725, 343] on button "Void Application" at bounding box center [737, 350] width 92 height 21
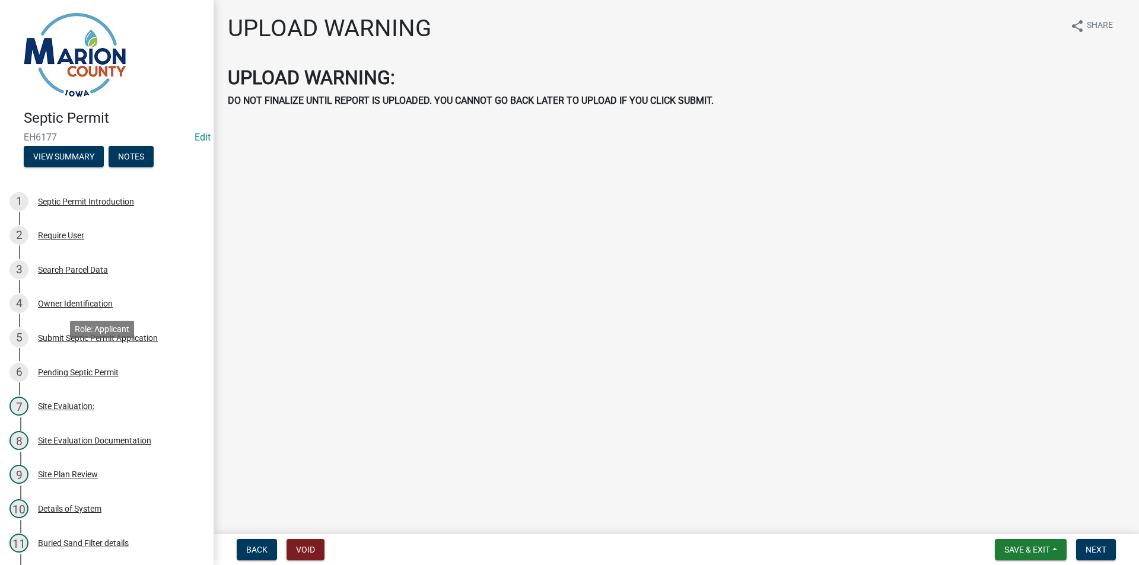
scroll to position [297, 0]
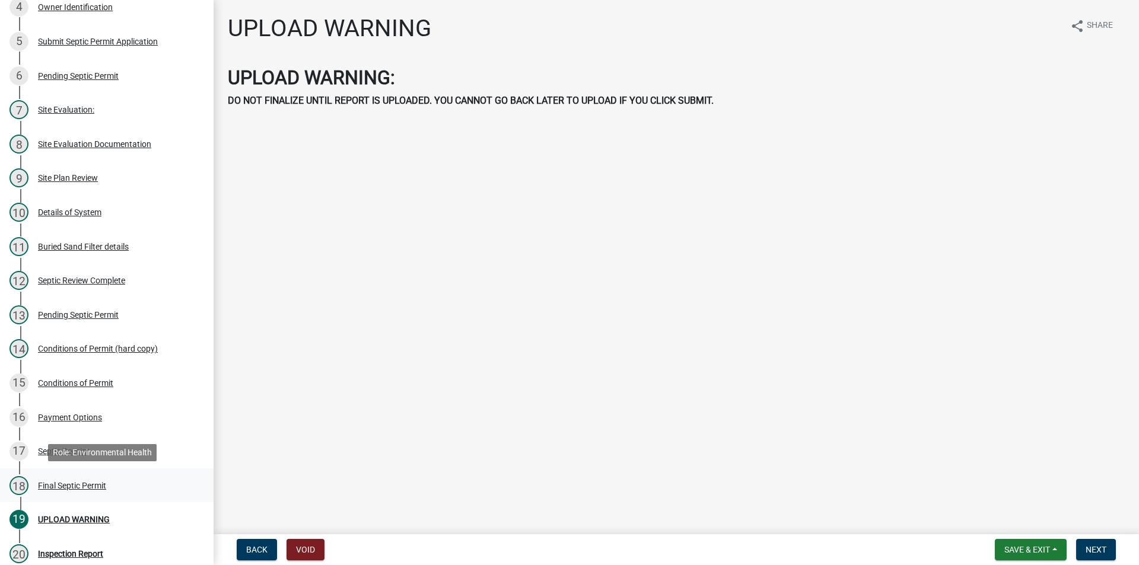
click at [79, 482] on div "Final Septic Permit" at bounding box center [72, 486] width 68 height 8
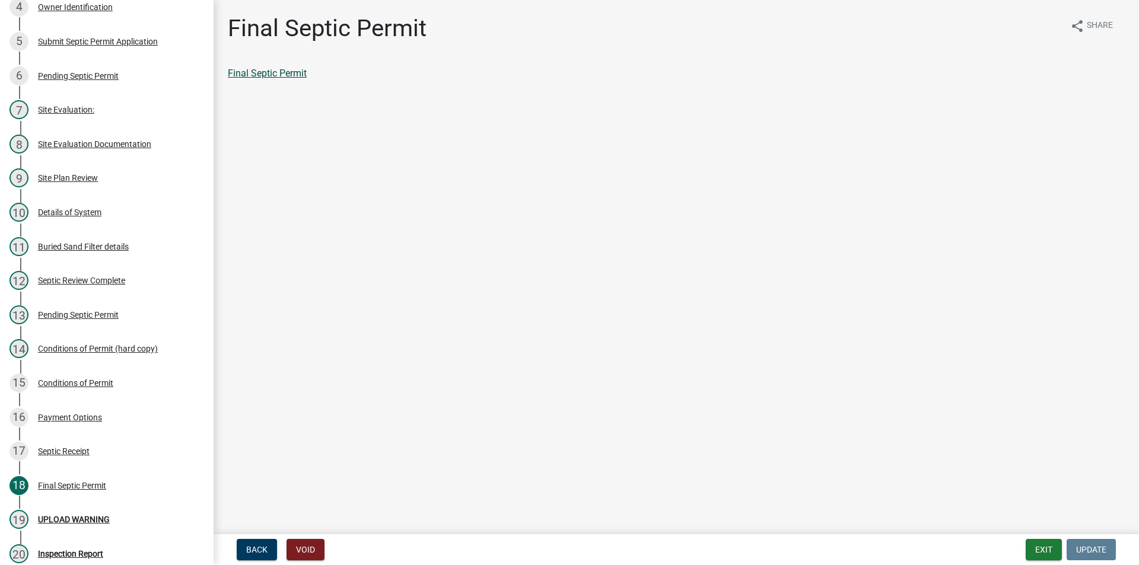
click at [267, 68] on link "Final Septic Permit" at bounding box center [267, 73] width 79 height 11
click at [81, 209] on div "Details of System" at bounding box center [69, 212] width 63 height 8
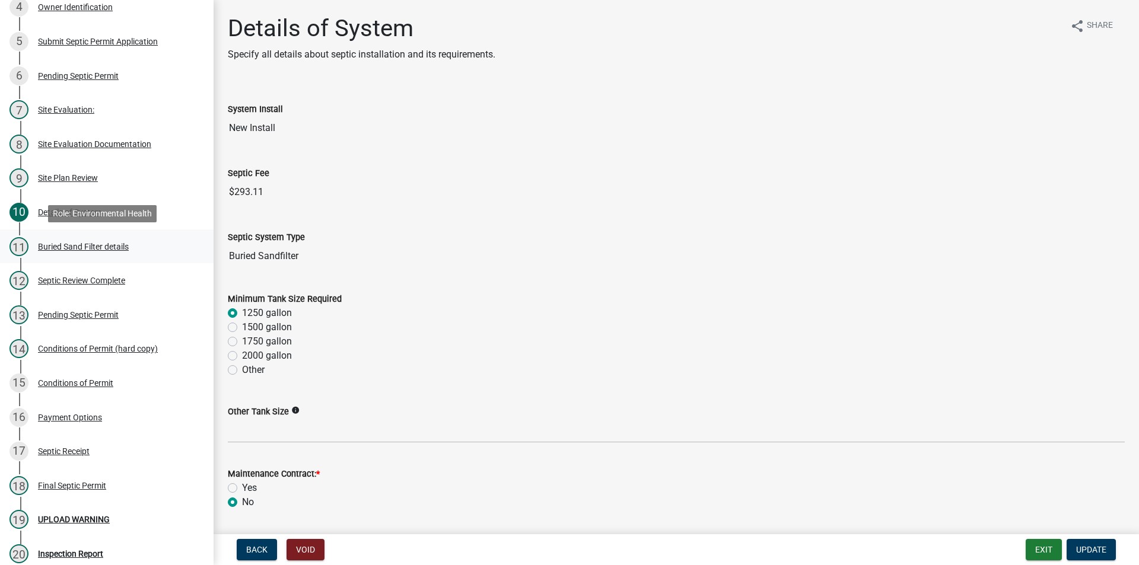
click at [66, 246] on div "Buried Sand Filter details" at bounding box center [83, 247] width 91 height 8
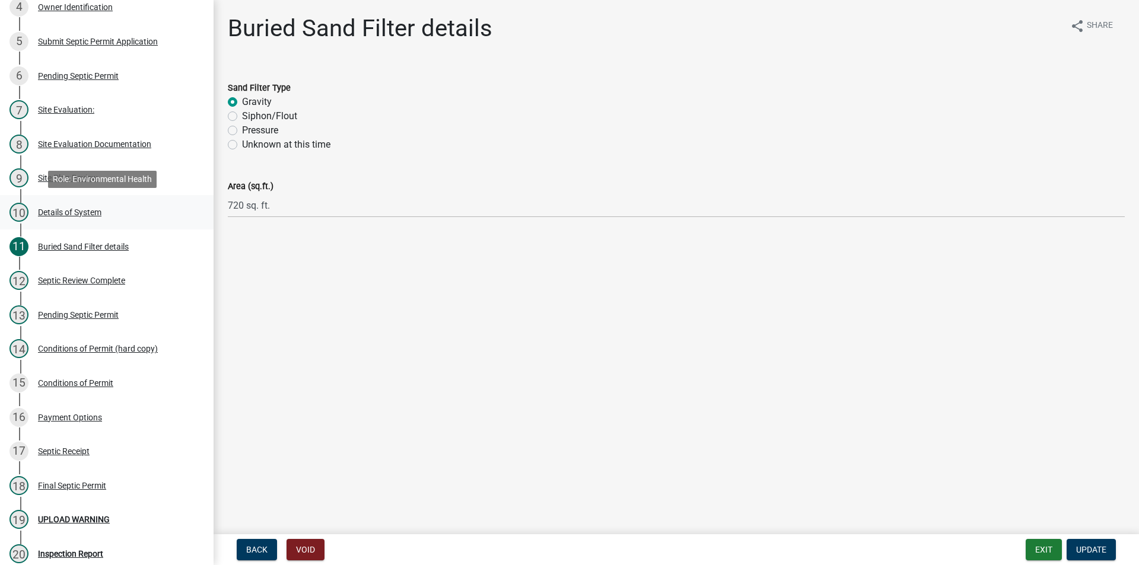
click at [83, 198] on link "10 Details of System" at bounding box center [106, 212] width 213 height 34
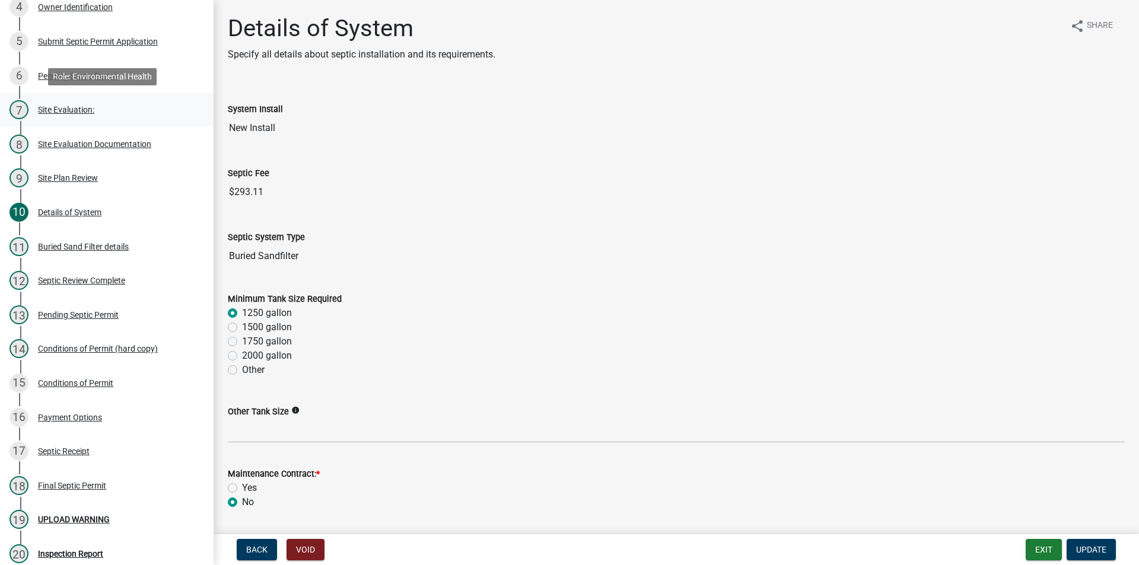
click at [89, 116] on div "7 Site Evaluation:" at bounding box center [101, 109] width 185 height 19
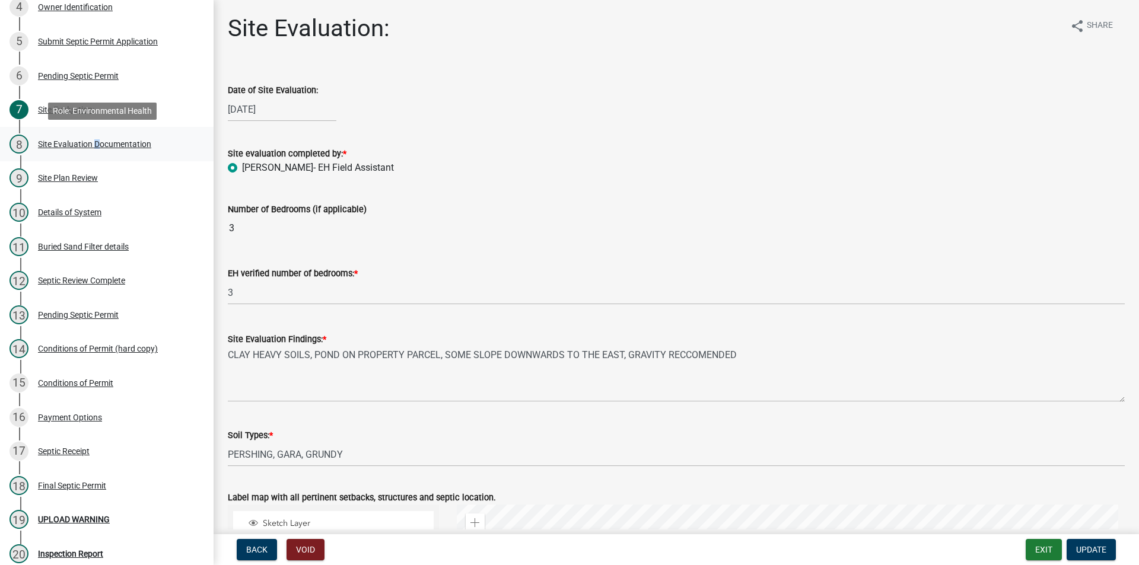
click at [90, 142] on div "Site Evaluation Documentation" at bounding box center [94, 144] width 113 height 8
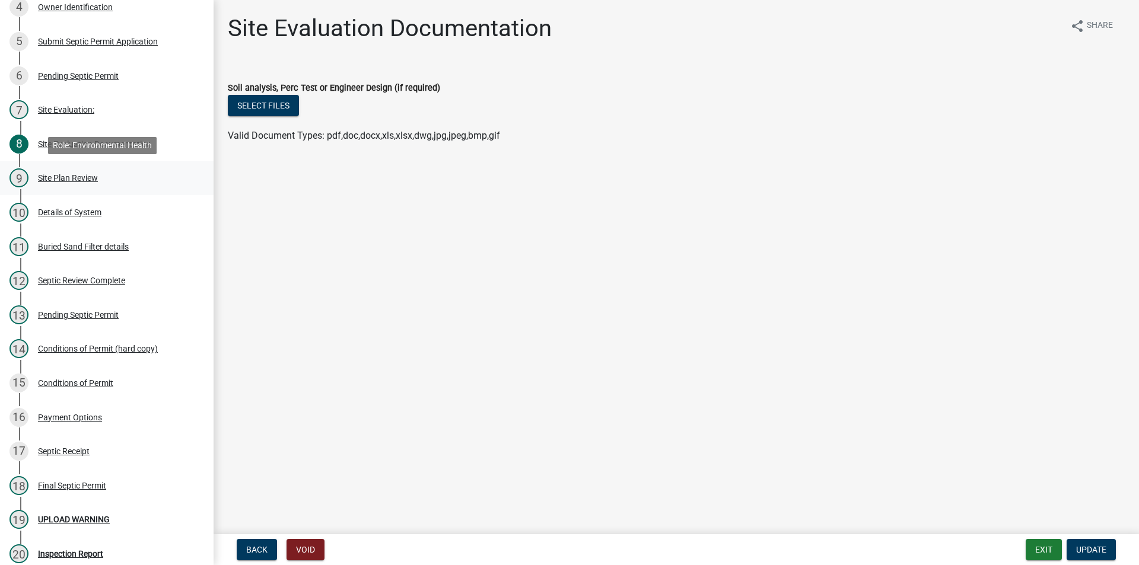
click at [71, 174] on div "Site Plan Review" at bounding box center [68, 178] width 60 height 8
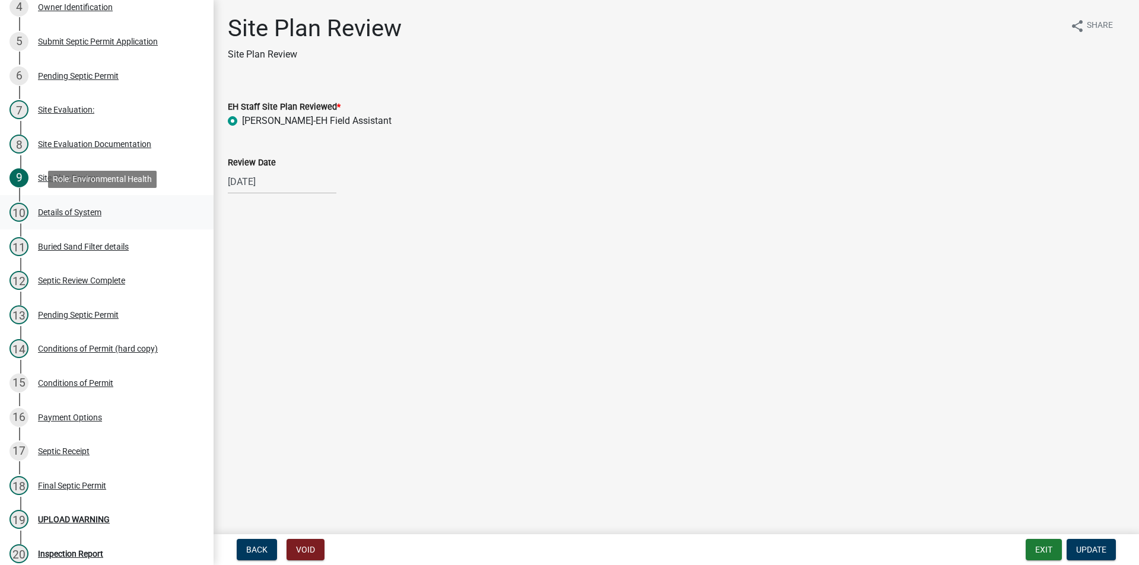
click at [66, 205] on div "10 Details of System" at bounding box center [101, 212] width 185 height 19
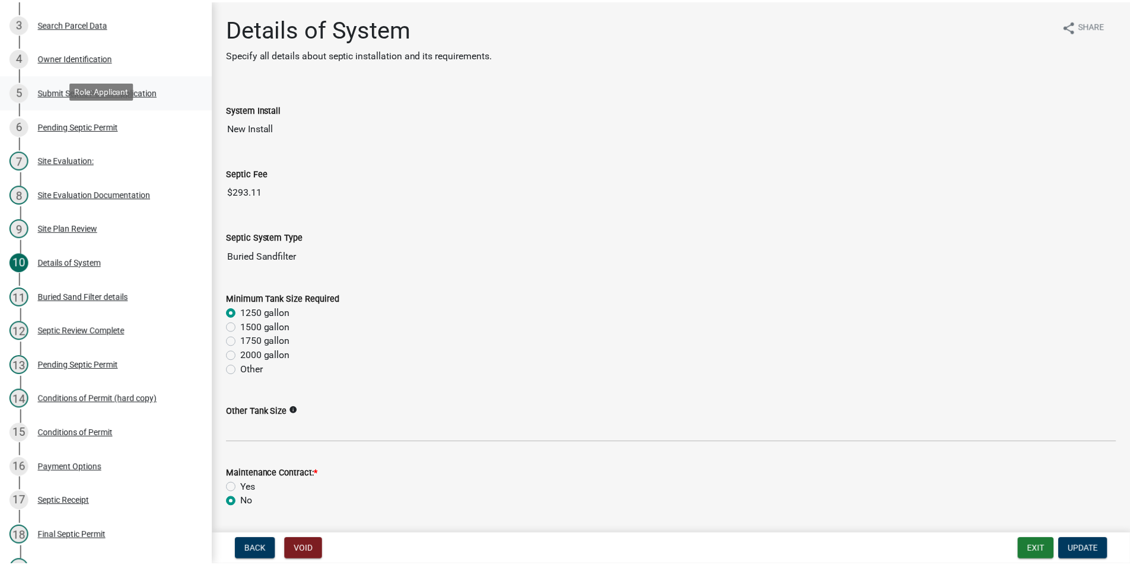
scroll to position [178, 0]
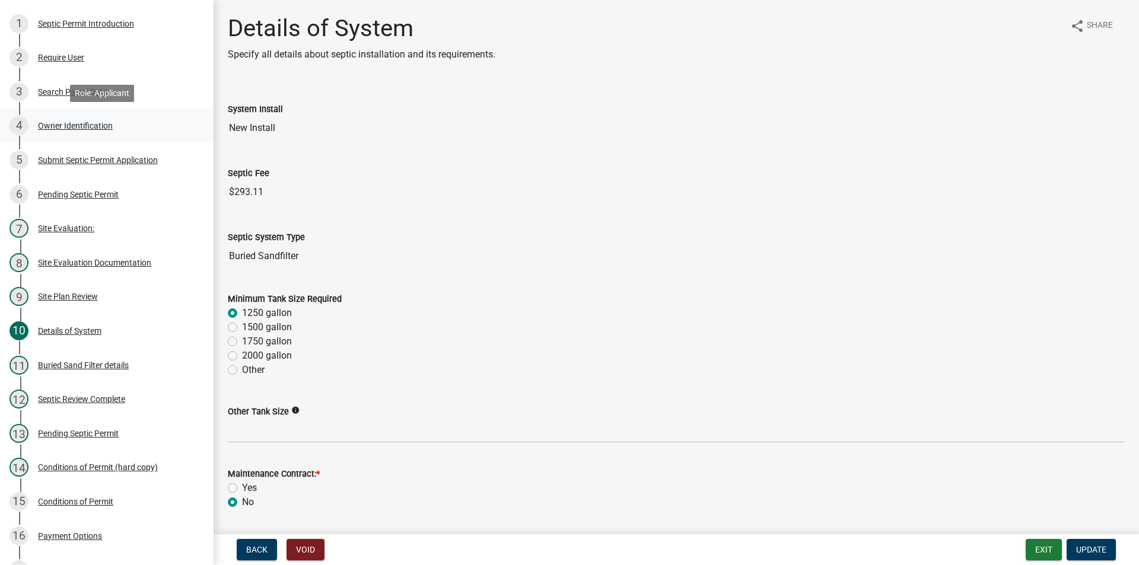
click at [77, 117] on div "4 Owner Identification" at bounding box center [101, 125] width 185 height 19
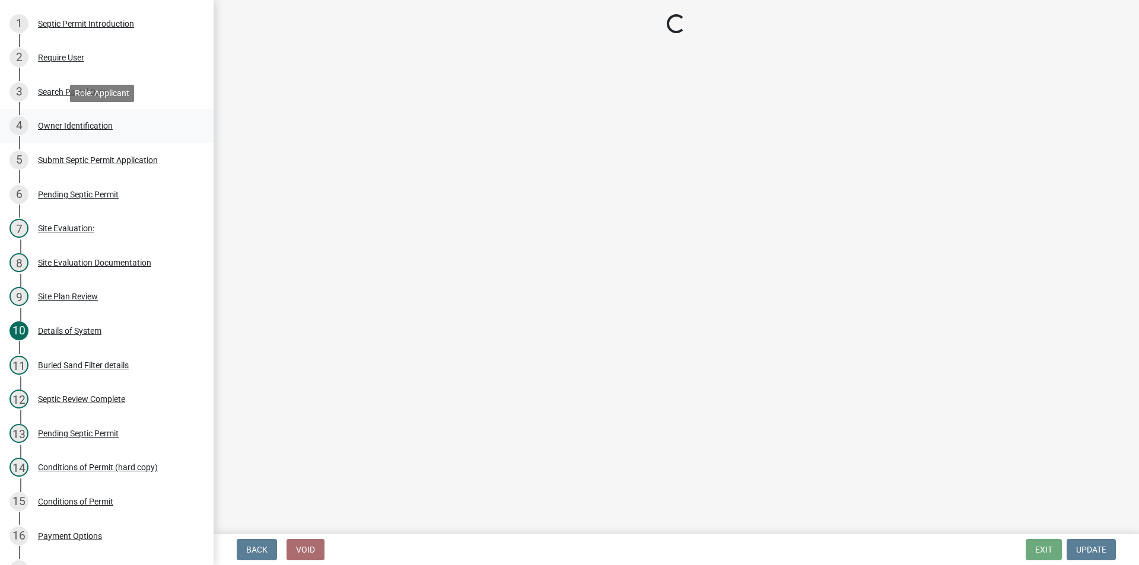
select select "4150132d-5755-4fb2-b93c-bc4ede61acab"
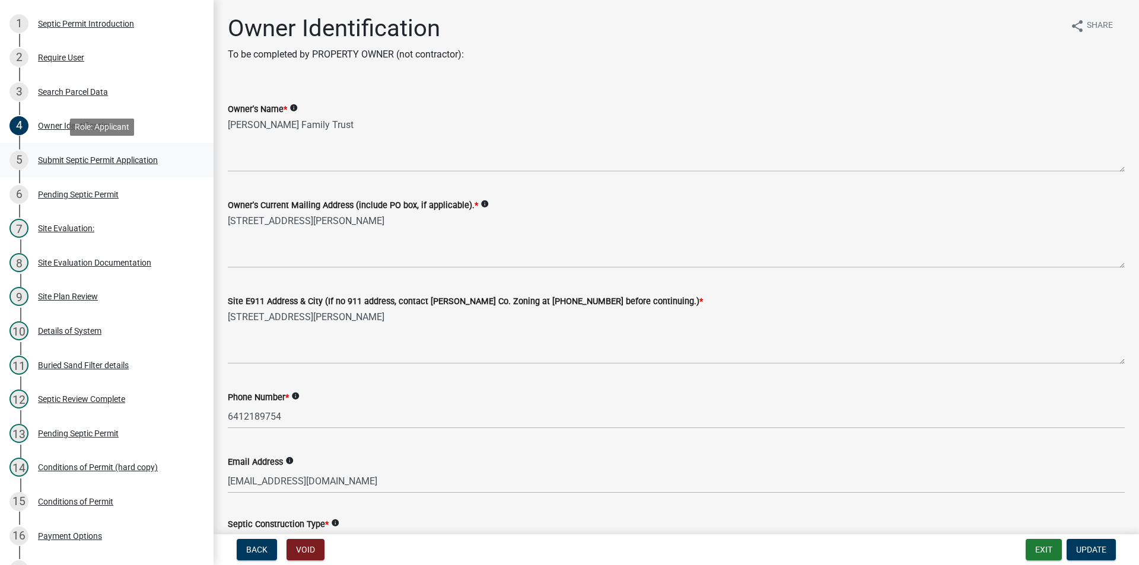
click at [79, 161] on div "Submit Septic Permit Application" at bounding box center [98, 160] width 120 height 8
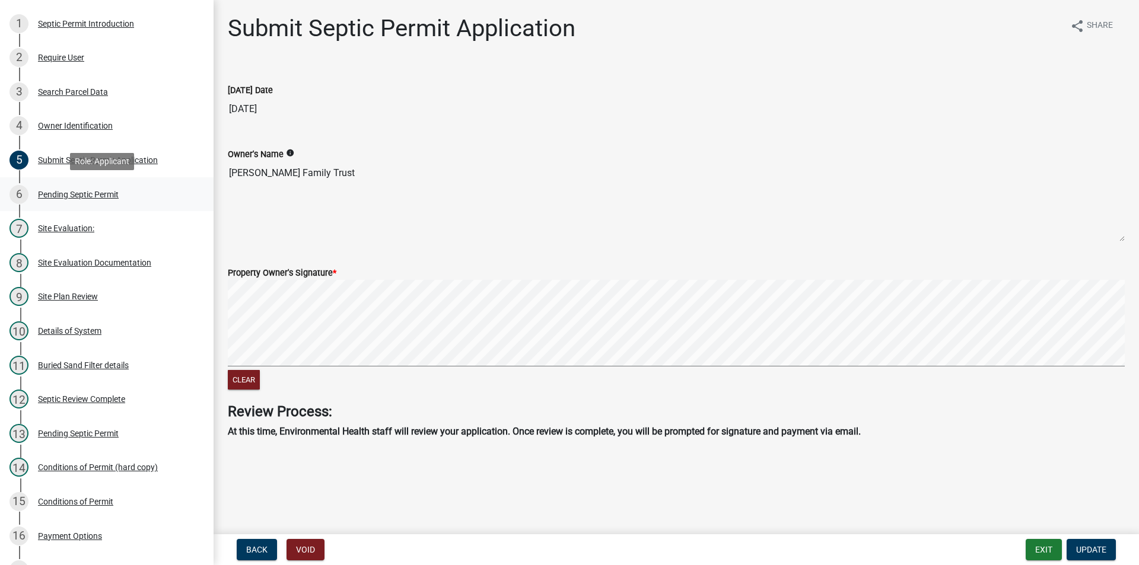
click at [84, 195] on div "Pending Septic Permit" at bounding box center [78, 194] width 81 height 8
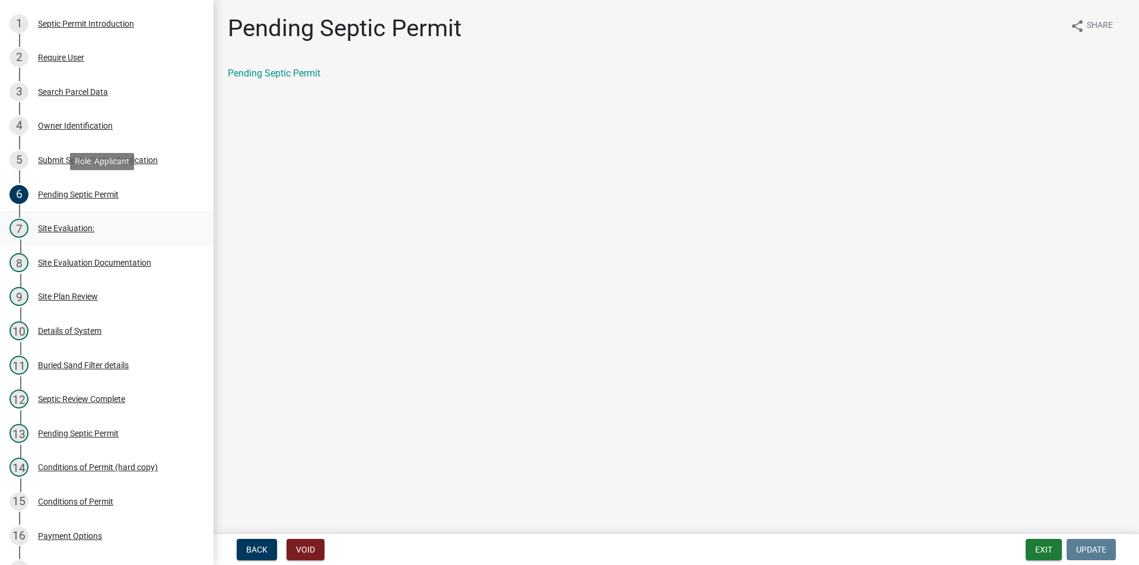
click at [82, 230] on div "Site Evaluation:" at bounding box center [66, 228] width 56 height 8
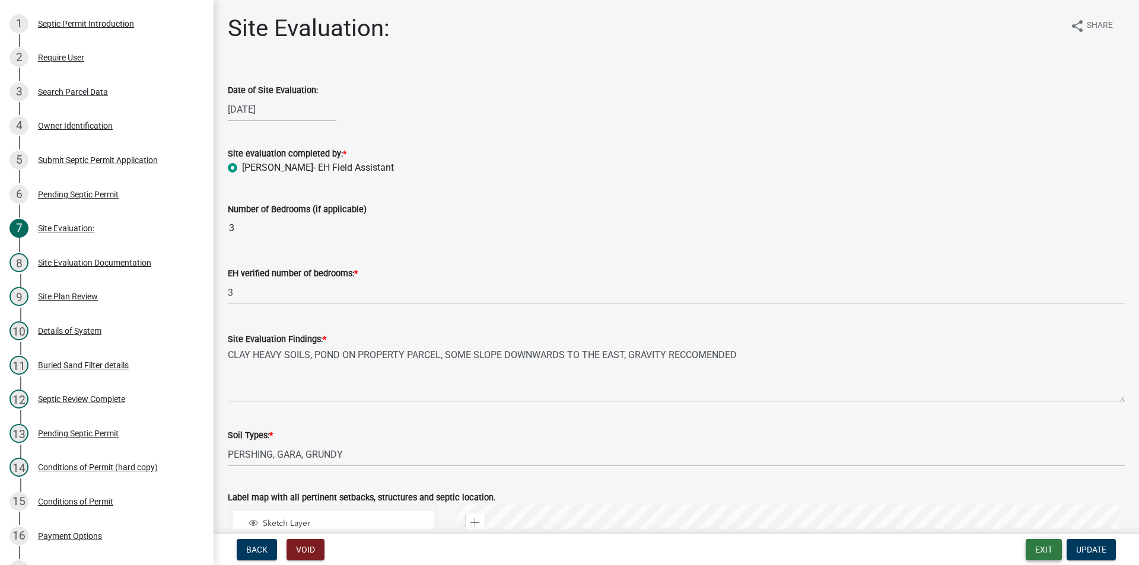
click at [1051, 553] on button "Exit" at bounding box center [1043, 549] width 36 height 21
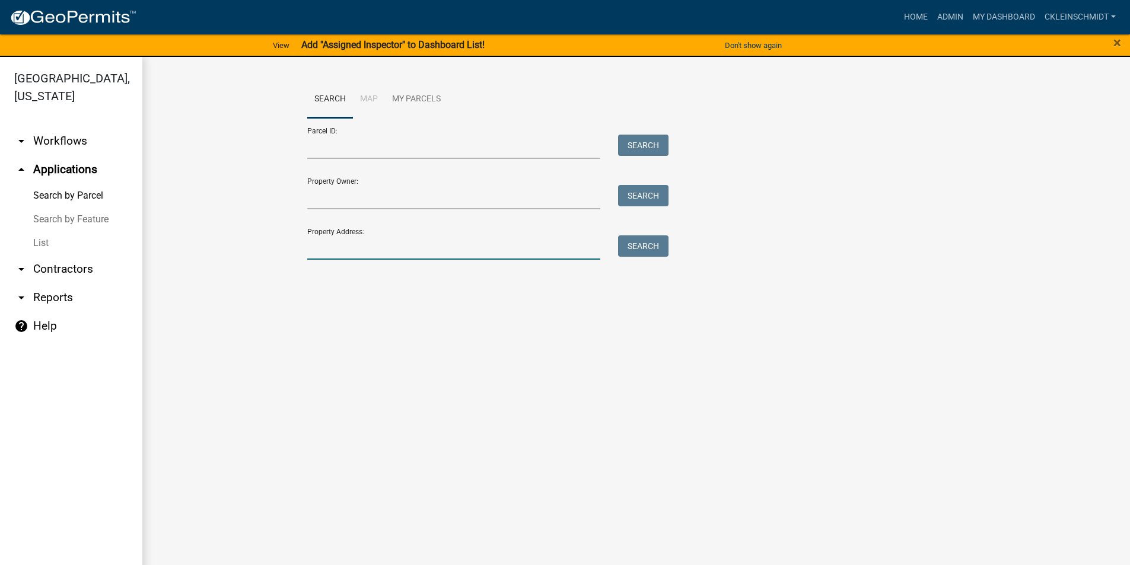
click at [388, 261] on div "Search Map My Parcels Parcel ID: Search Property Owner: Search Property Address…" at bounding box center [636, 176] width 676 height 190
type input "2218 170"
click at [664, 259] on div "Search" at bounding box center [640, 247] width 62 height 24
click at [656, 250] on button "Search" at bounding box center [643, 245] width 50 height 21
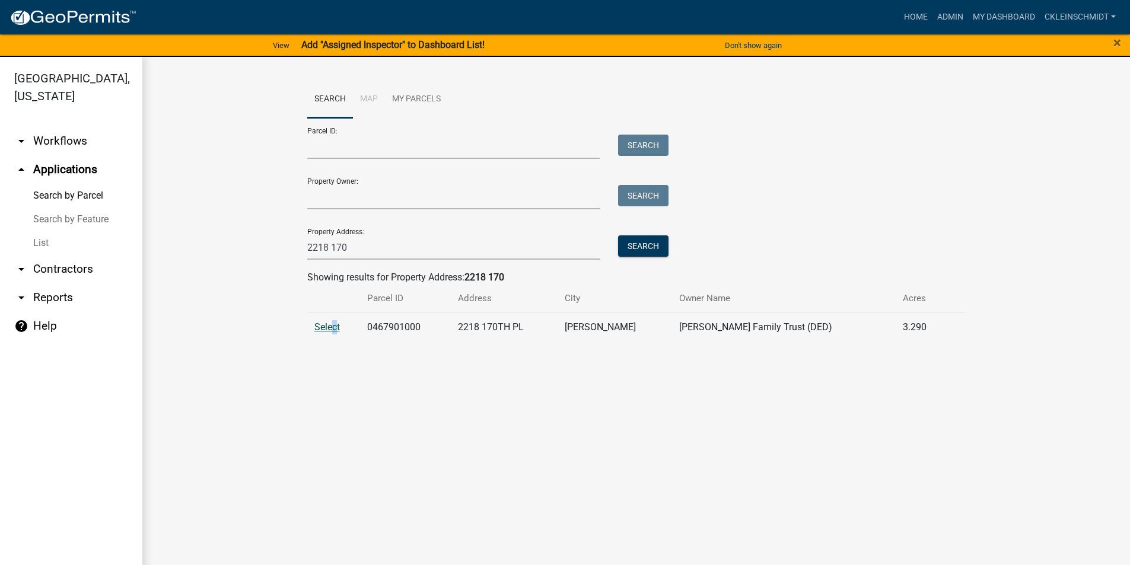
click at [335, 321] on td "Select" at bounding box center [333, 327] width 53 height 29
click at [328, 328] on span "Select" at bounding box center [327, 326] width 26 height 11
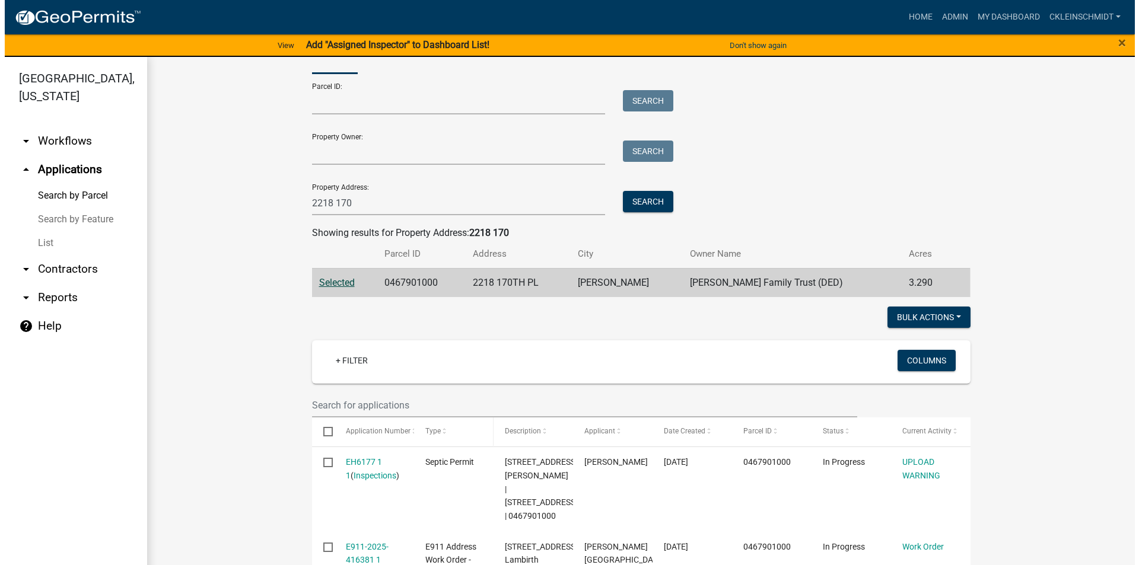
scroll to position [119, 0]
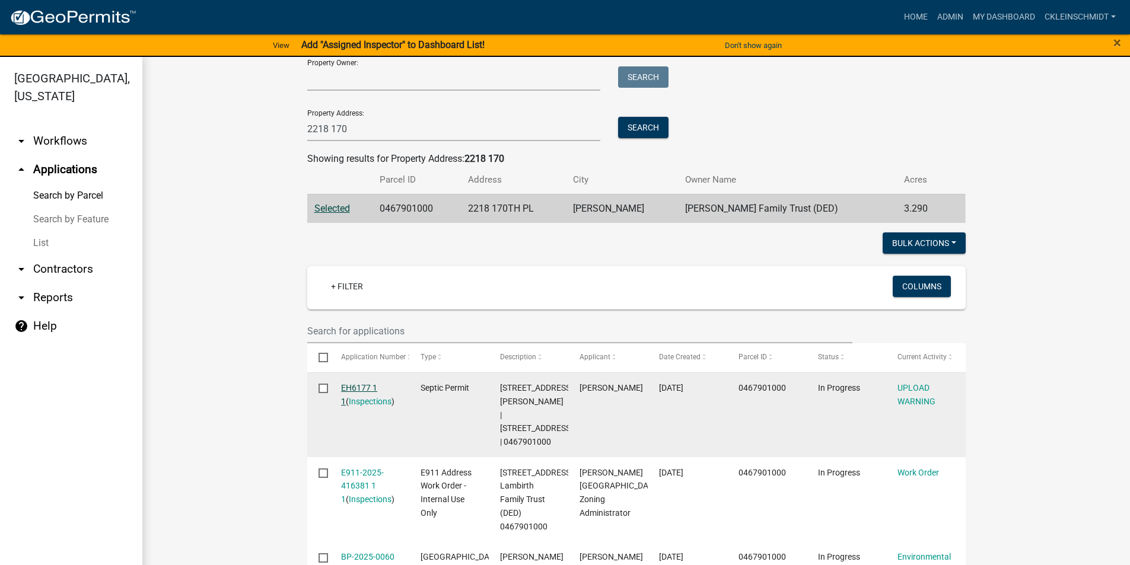
click at [367, 387] on link "EH6177 1 1" at bounding box center [359, 394] width 36 height 23
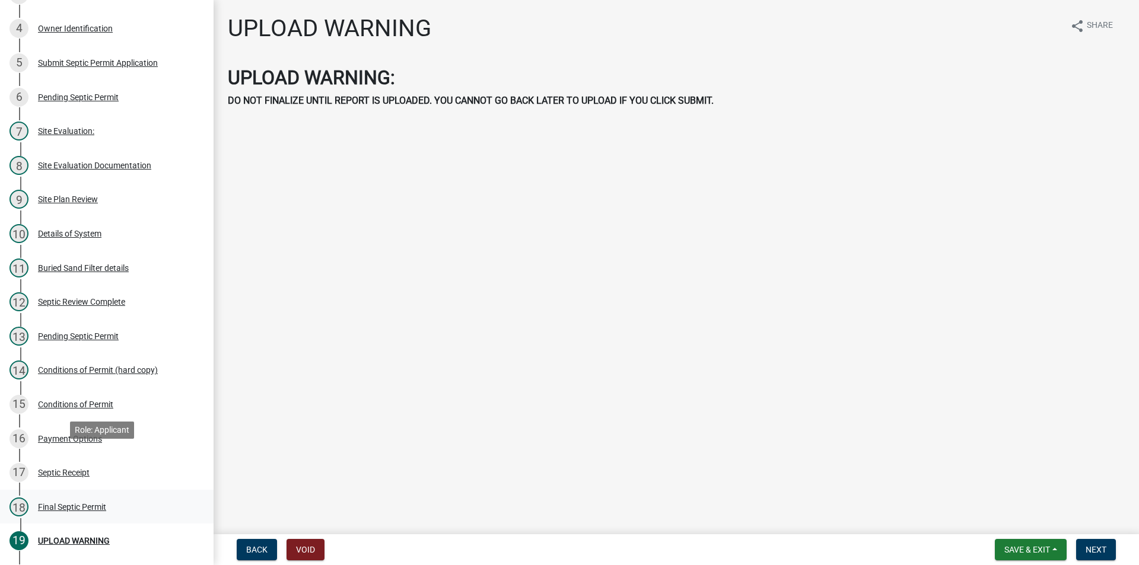
scroll to position [297, 0]
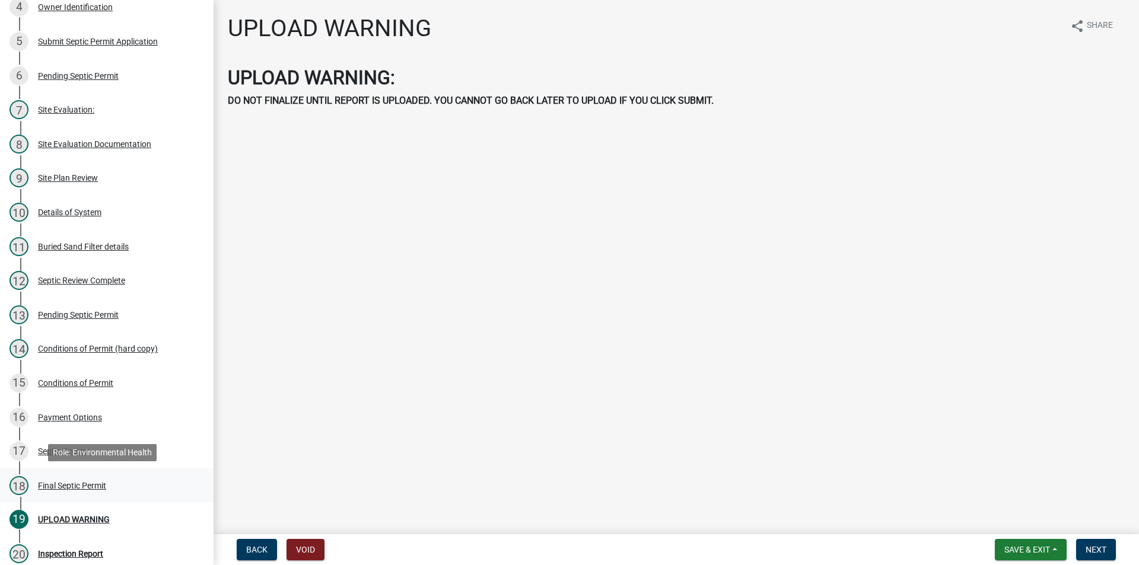
click at [68, 482] on div "Final Septic Permit" at bounding box center [72, 486] width 68 height 8
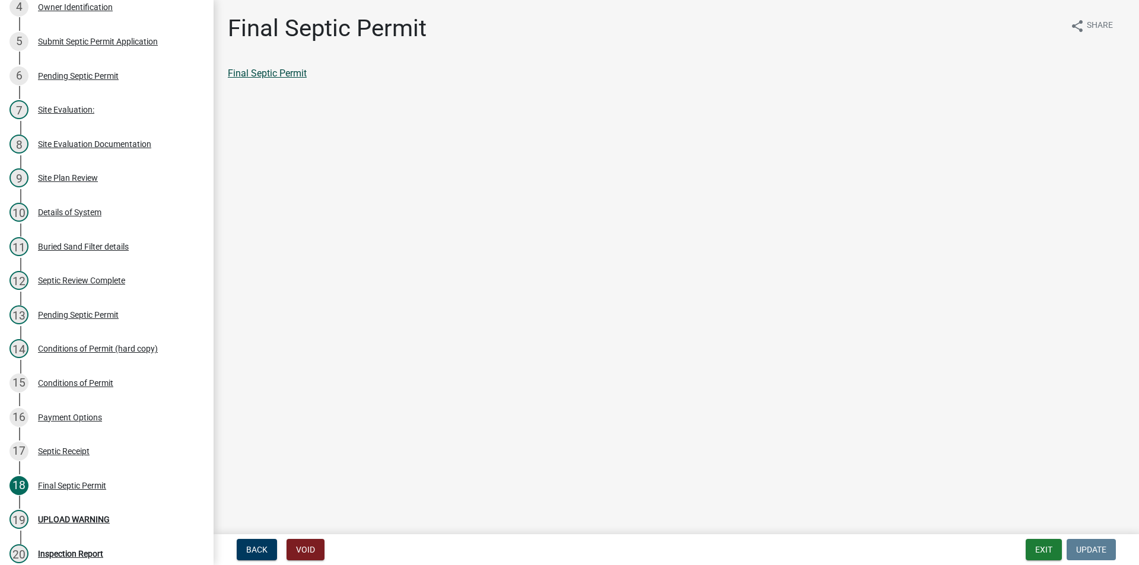
click at [285, 68] on link "Final Septic Permit" at bounding box center [267, 73] width 79 height 11
